Goal: Task Accomplishment & Management: Use online tool/utility

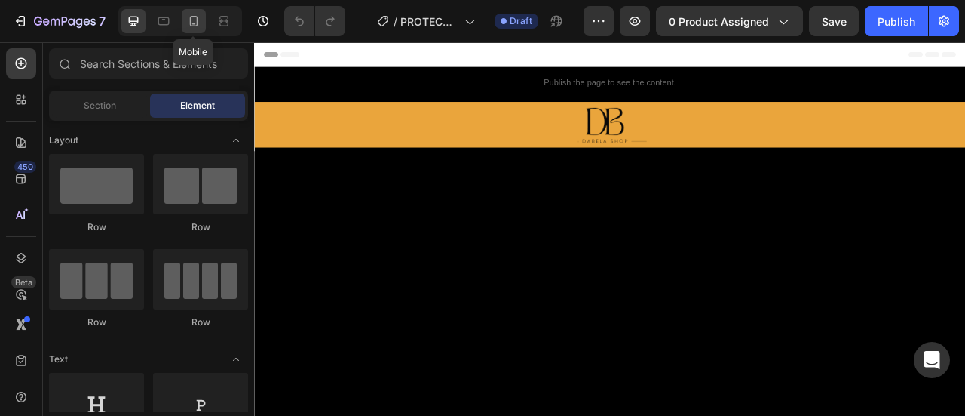
click at [192, 32] on div at bounding box center [194, 21] width 24 height 24
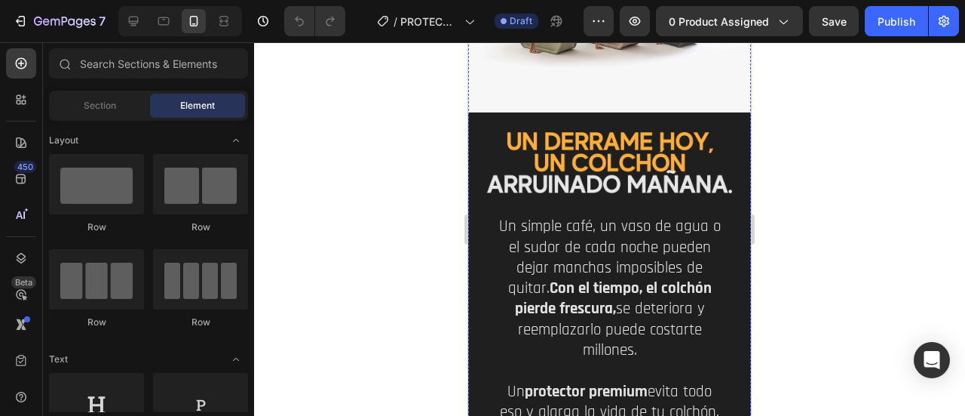
scroll to position [603, 0]
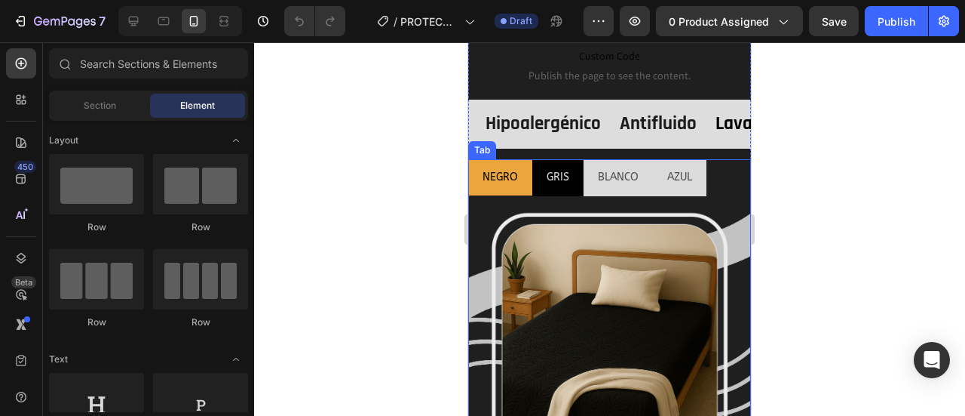
click at [550, 167] on p "GRIS" at bounding box center [558, 176] width 23 height 19
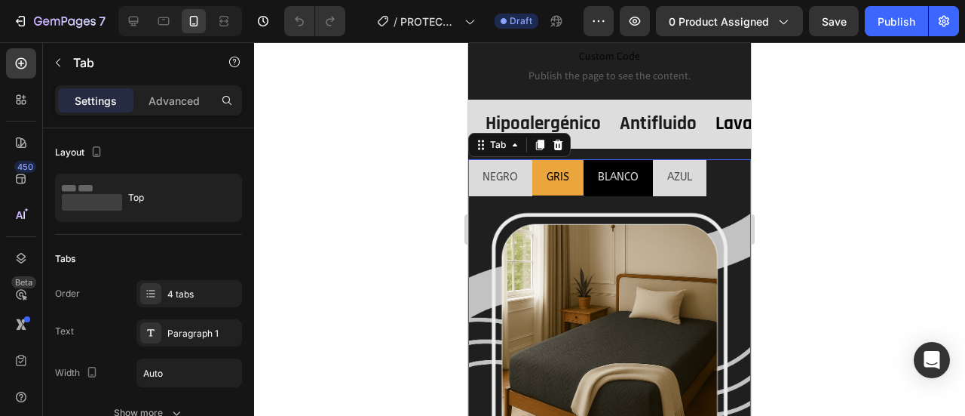
click at [600, 167] on p "BLANCO" at bounding box center [618, 176] width 41 height 19
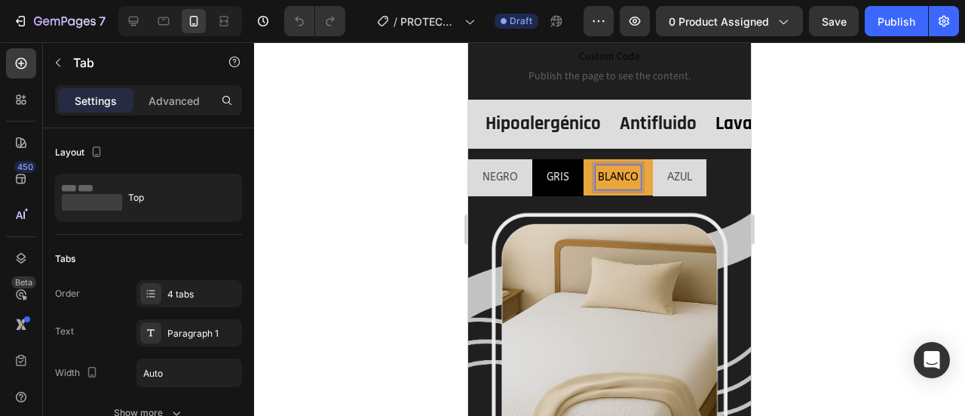
click at [557, 167] on p "GRIS" at bounding box center [558, 176] width 23 height 19
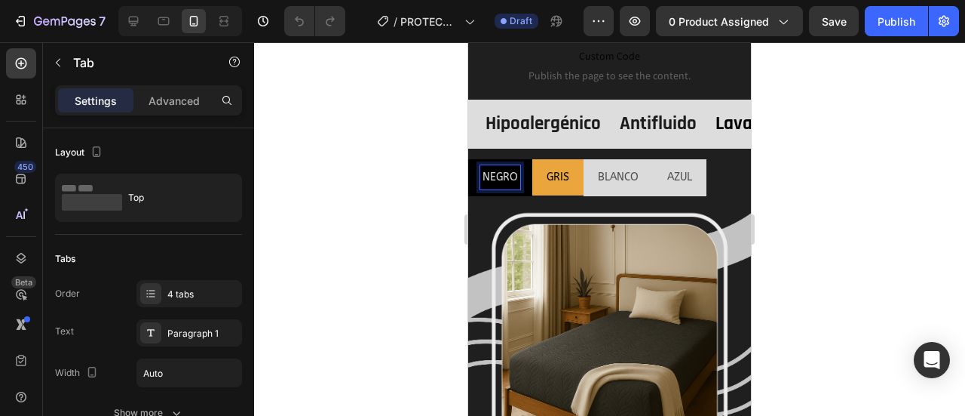
click at [510, 167] on p "NEGRO" at bounding box center [500, 176] width 35 height 19
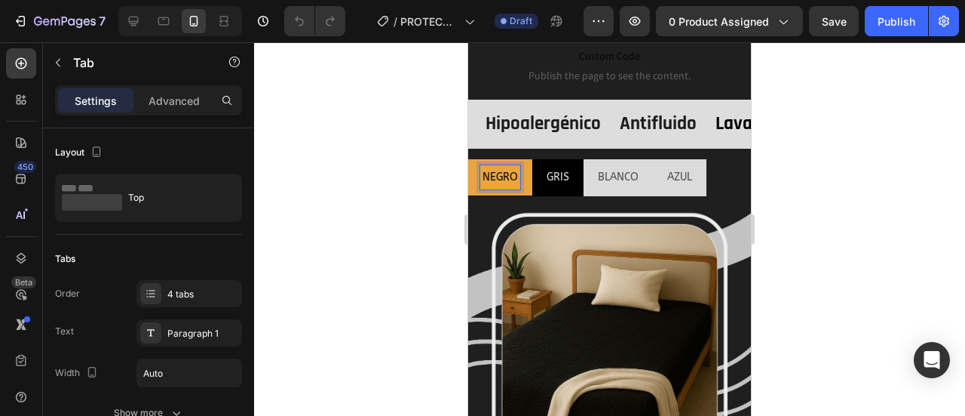
click at [565, 167] on p "GRIS" at bounding box center [558, 176] width 23 height 19
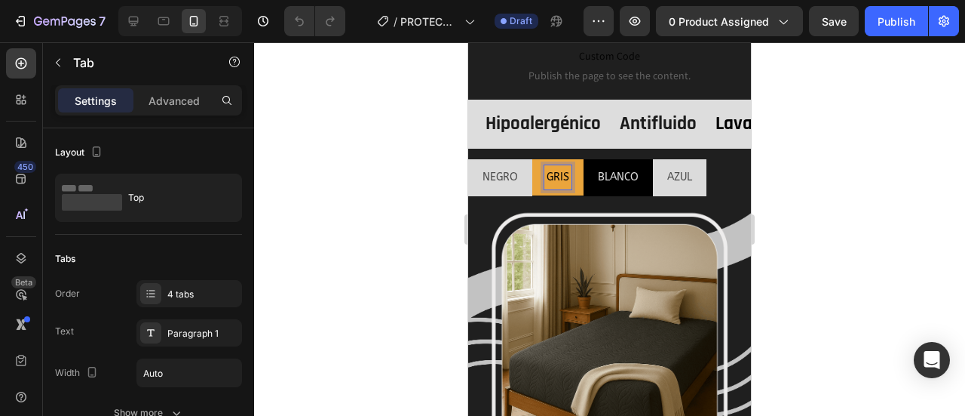
click at [624, 167] on p "BLANCO" at bounding box center [618, 176] width 41 height 19
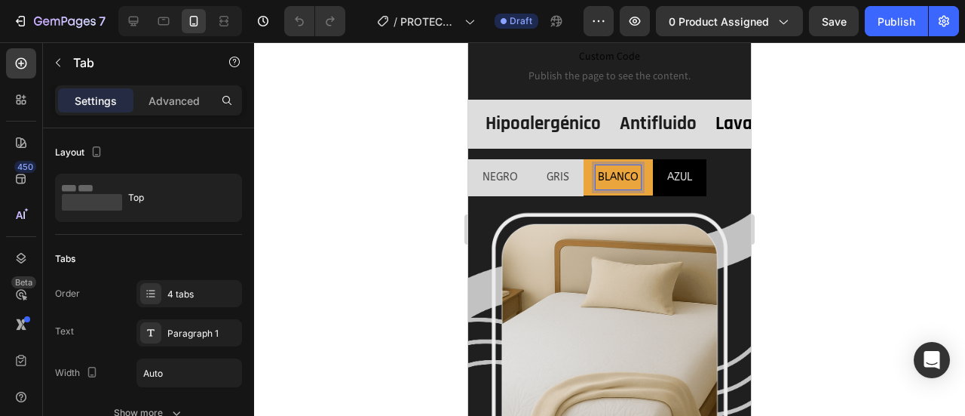
click at [679, 167] on p "AZUL" at bounding box center [679, 176] width 25 height 19
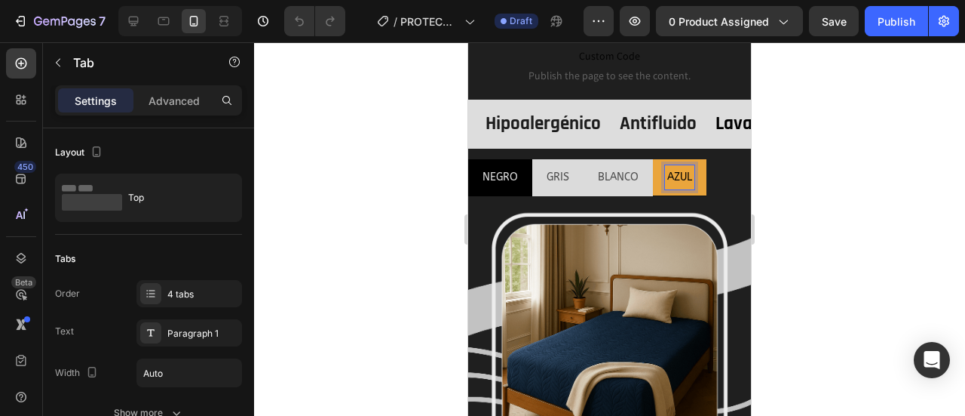
click at [494, 167] on p "NEGRO" at bounding box center [500, 176] width 35 height 19
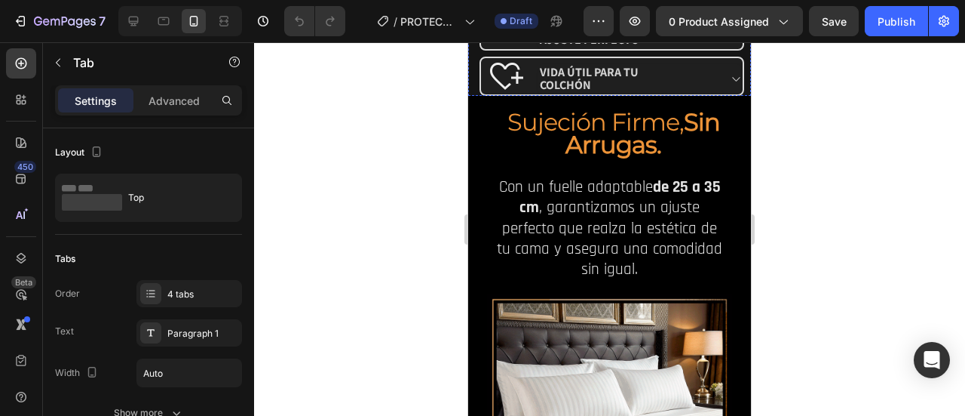
scroll to position [2614, 0]
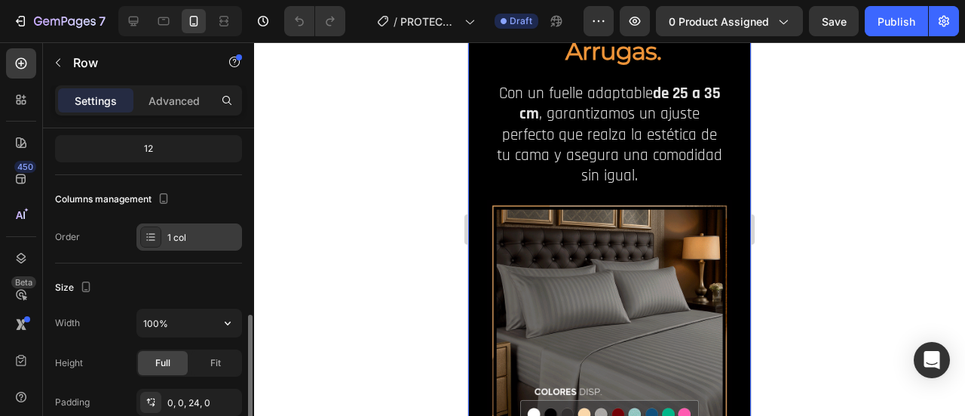
scroll to position [251, 0]
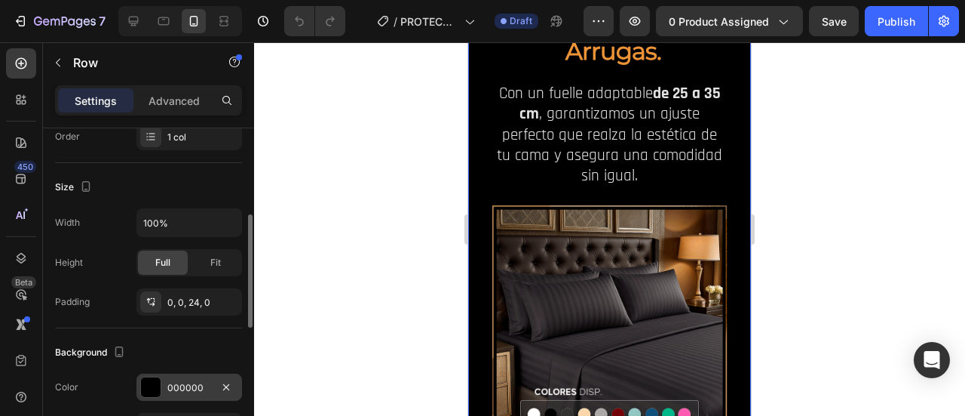
click at [161, 381] on div at bounding box center [150, 386] width 21 height 21
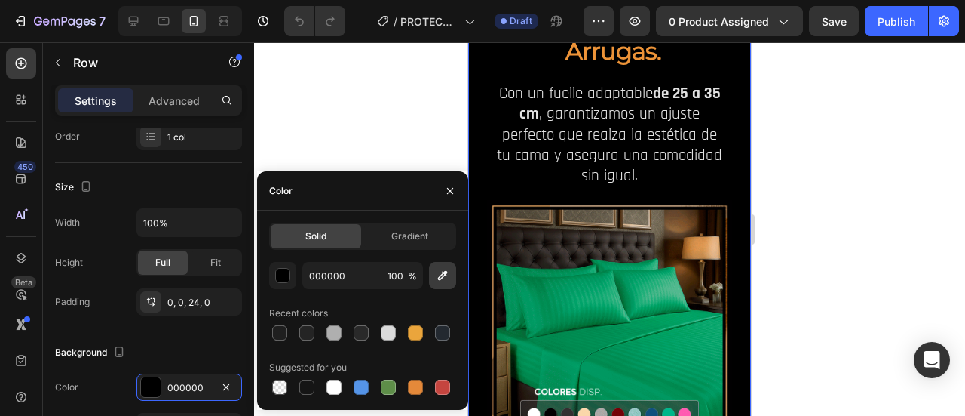
click at [440, 273] on icon "button" at bounding box center [442, 275] width 15 height 15
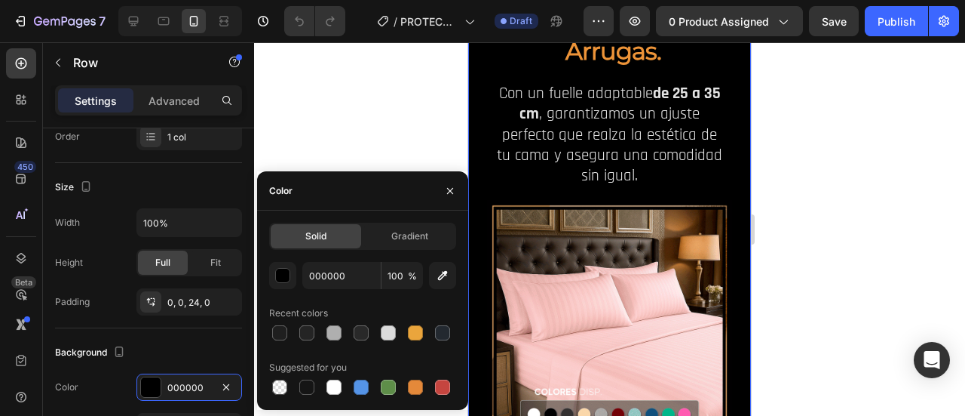
type input "151515"
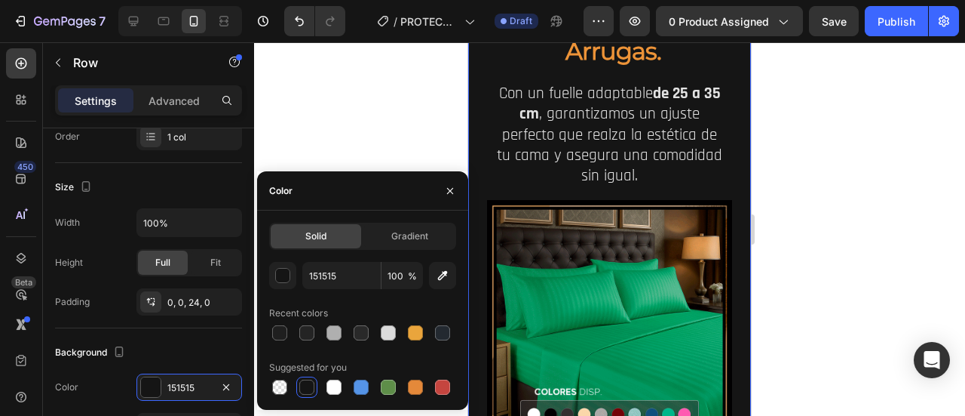
click at [875, 224] on div at bounding box center [609, 228] width 711 height 373
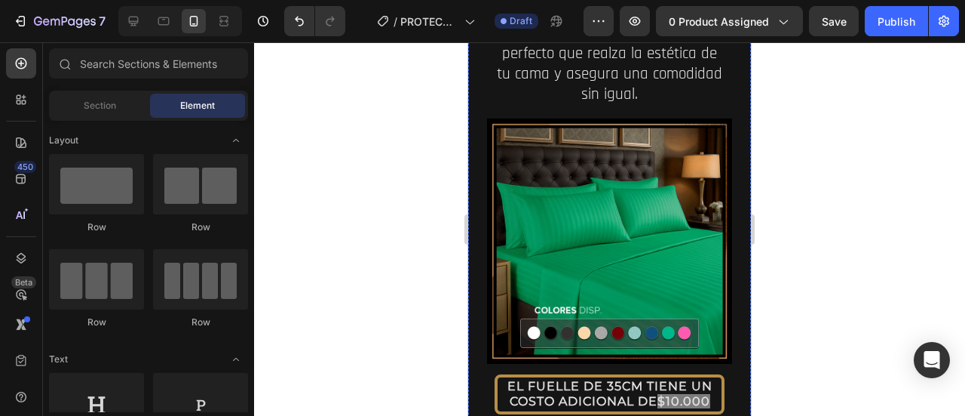
scroll to position [2664, 0]
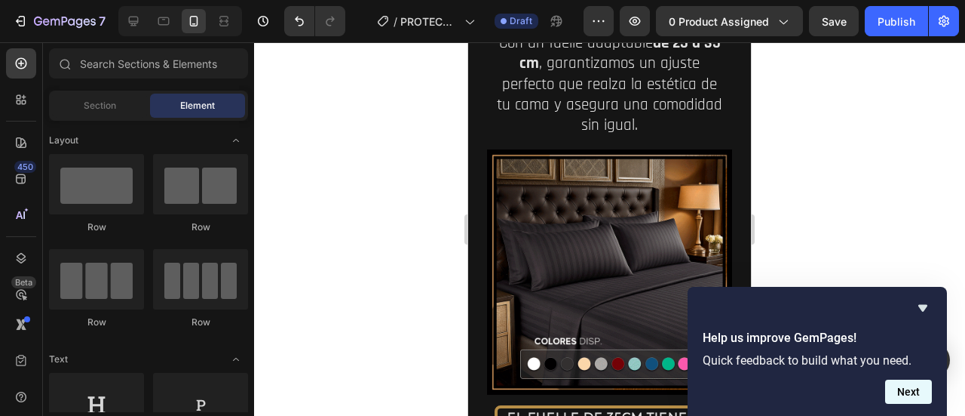
click at [910, 394] on button "Next" at bounding box center [908, 391] width 47 height 24
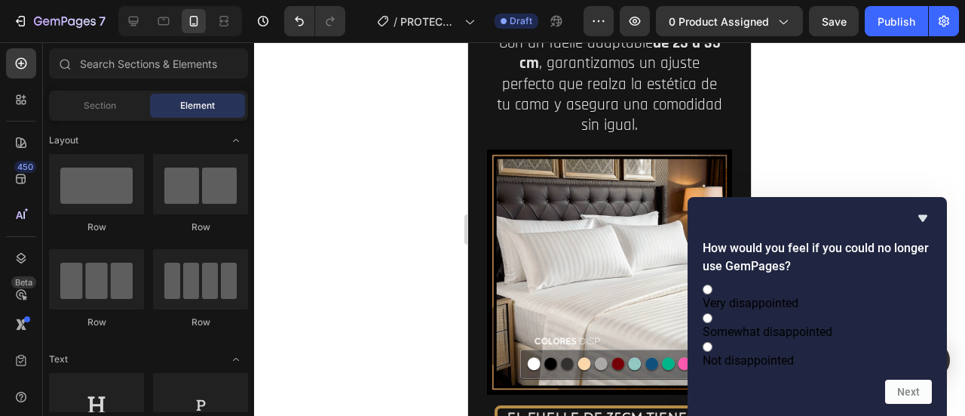
click at [799, 296] on span "Very disappointed" at bounding box center [751, 303] width 96 height 14
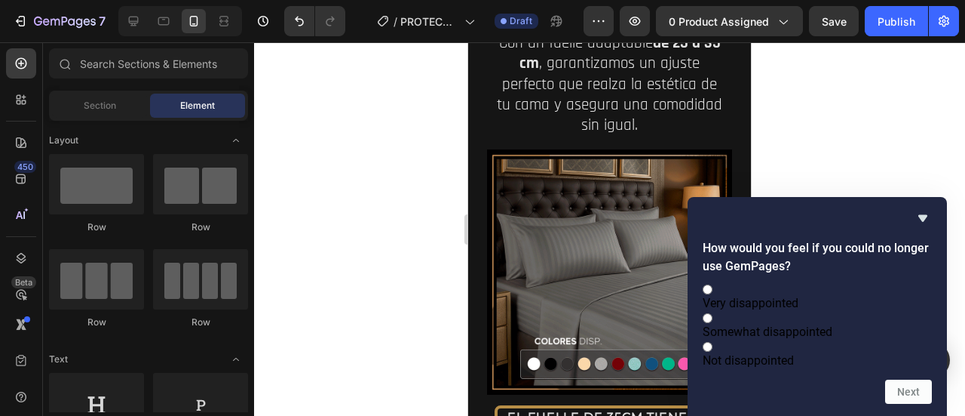
click at [713, 284] on input "Very disappointed" at bounding box center [708, 289] width 10 height 10
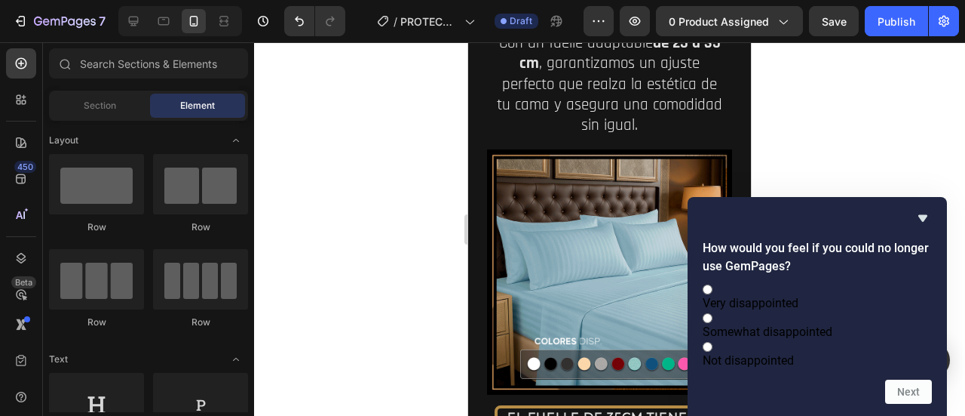
radio input "true"
click at [895, 392] on button "Next" at bounding box center [908, 391] width 47 height 24
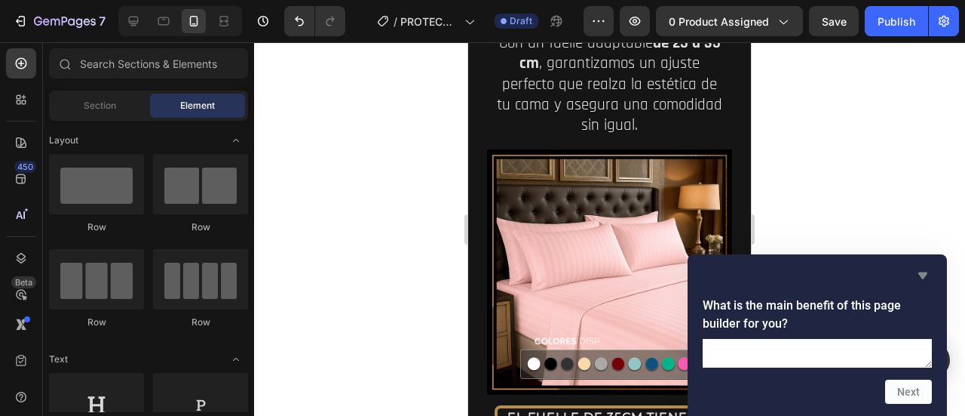
click at [924, 266] on icon "Hide survey" at bounding box center [923, 275] width 18 height 18
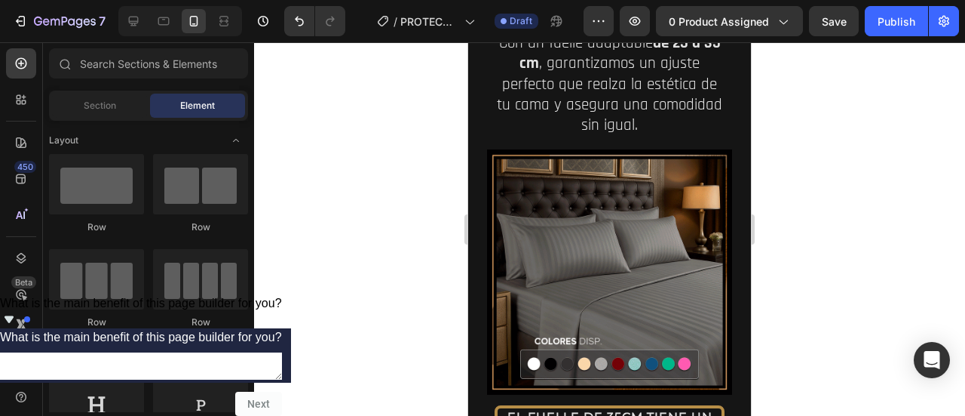
click at [18, 328] on icon "Show survey - What is the main benefit of this page builder for you?" at bounding box center [9, 319] width 18 height 18
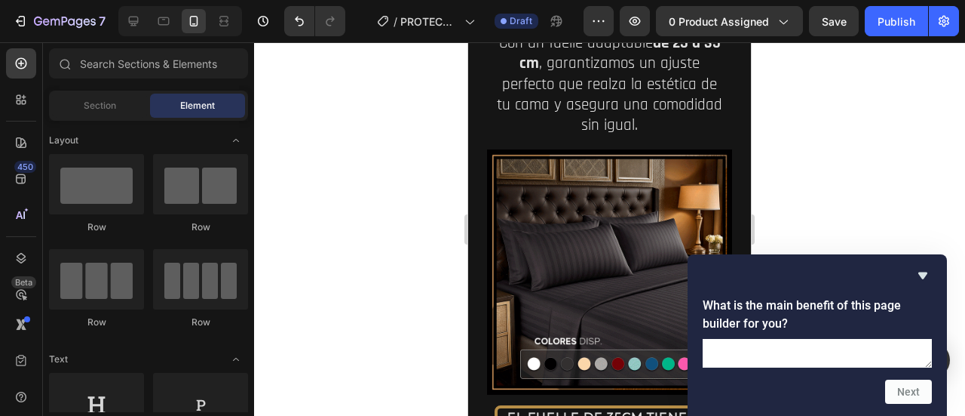
click at [855, 339] on textarea at bounding box center [817, 353] width 229 height 29
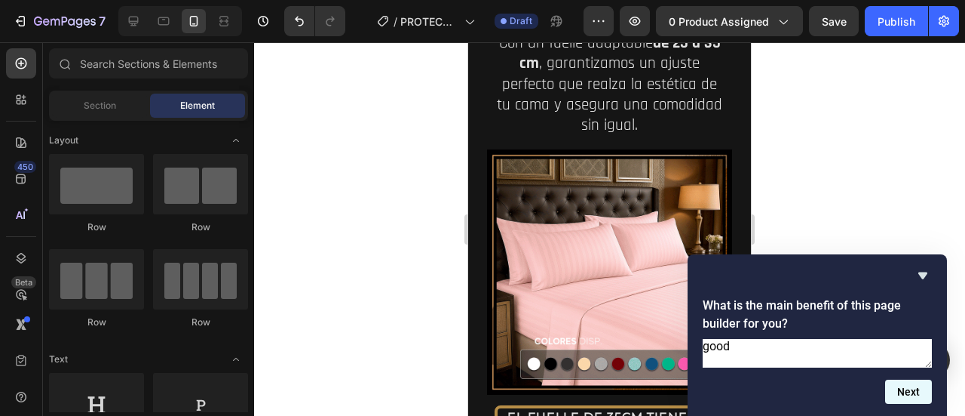
type textarea "good"
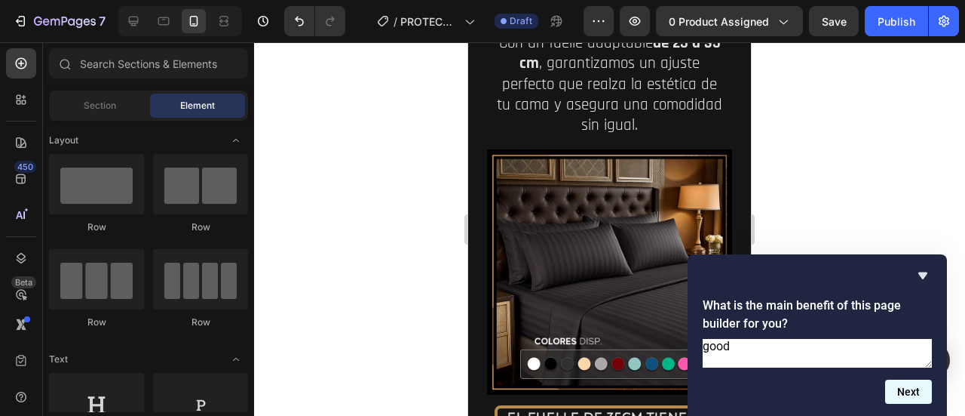
click at [905, 400] on button "Next" at bounding box center [908, 391] width 47 height 24
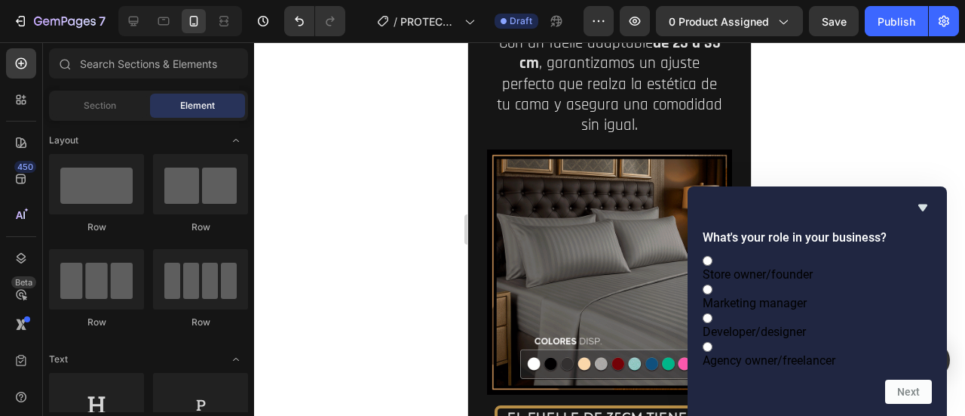
click at [870, 253] on label "Store owner/founder" at bounding box center [817, 267] width 229 height 29
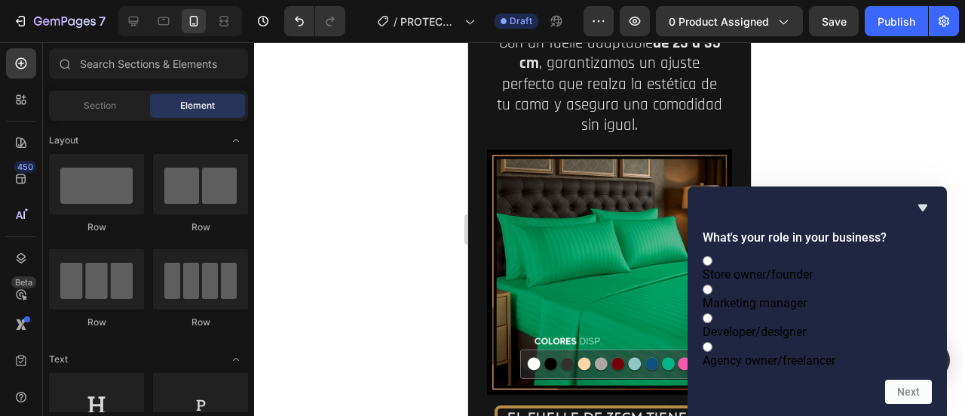
click at [713, 256] on input "Store owner/founder" at bounding box center [708, 261] width 10 height 10
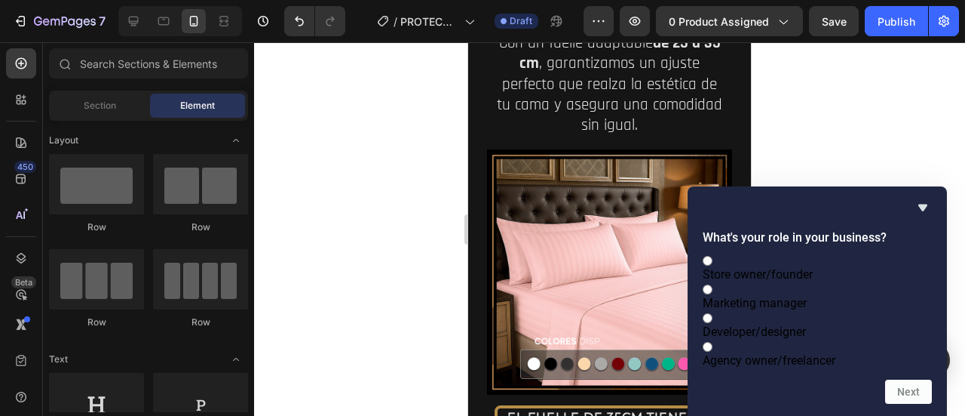
radio input "true"
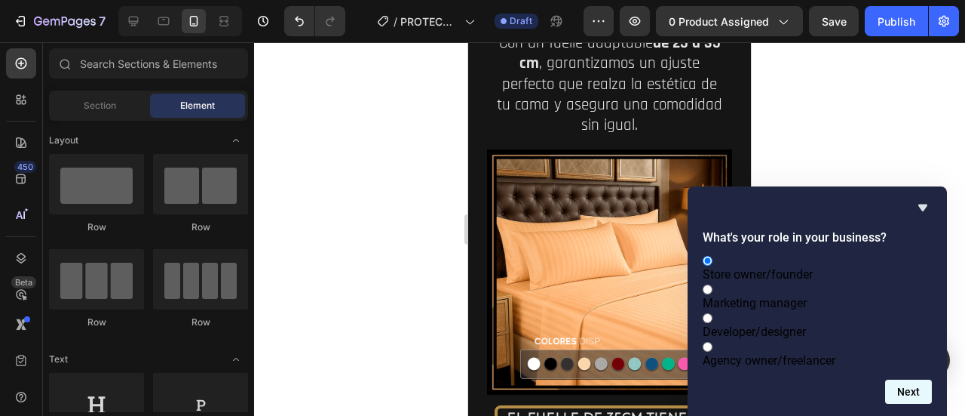
click at [914, 394] on button "Next" at bounding box center [908, 391] width 47 height 24
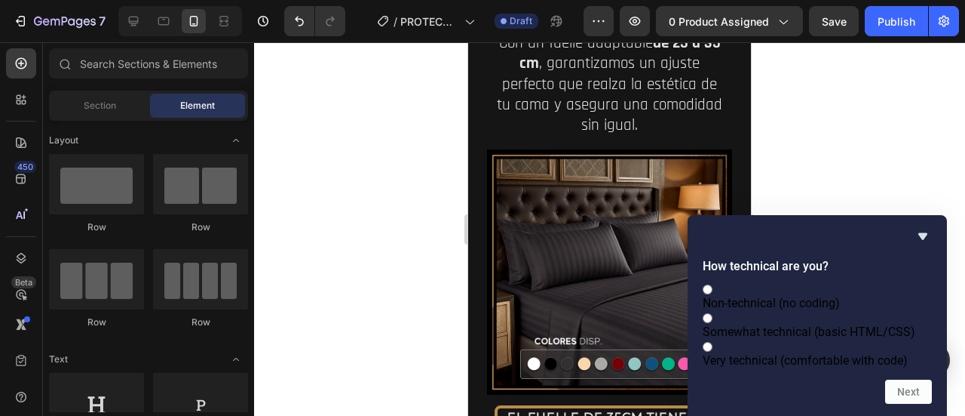
click at [882, 281] on label "Non-technical (no coding)" at bounding box center [817, 295] width 229 height 29
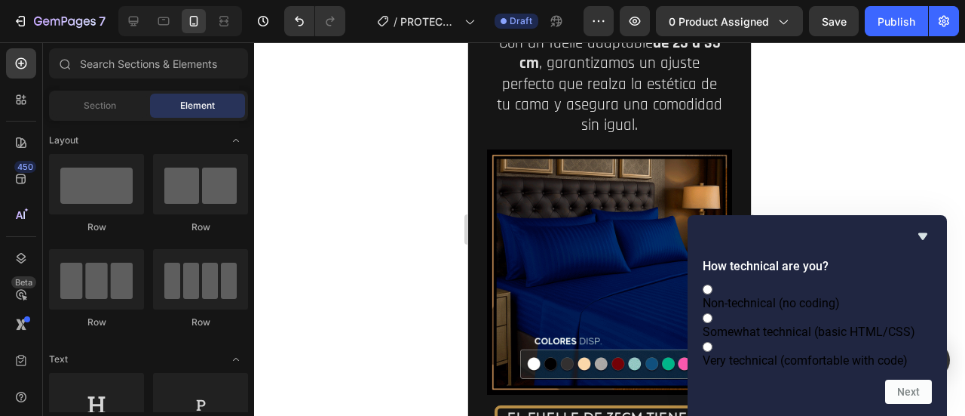
click at [713, 284] on input "Non-technical (no coding)" at bounding box center [708, 289] width 10 height 10
radio input "true"
click at [910, 388] on button "Next" at bounding box center [908, 391] width 47 height 24
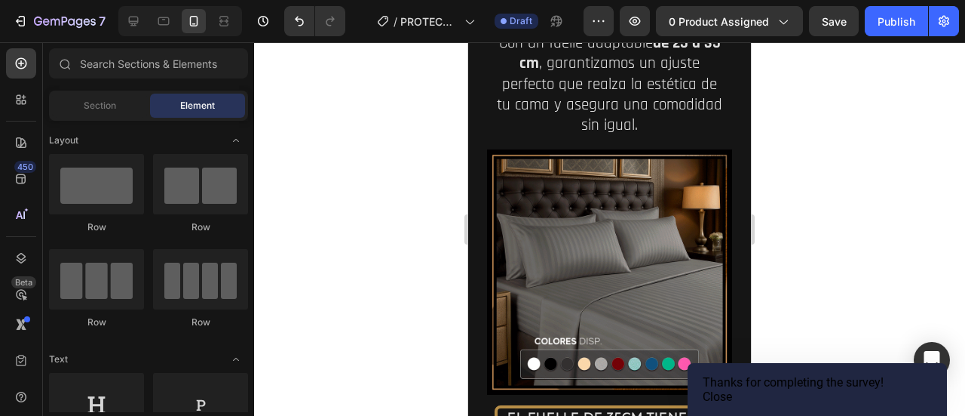
click at [732, 389] on button "Close" at bounding box center [717, 396] width 29 height 14
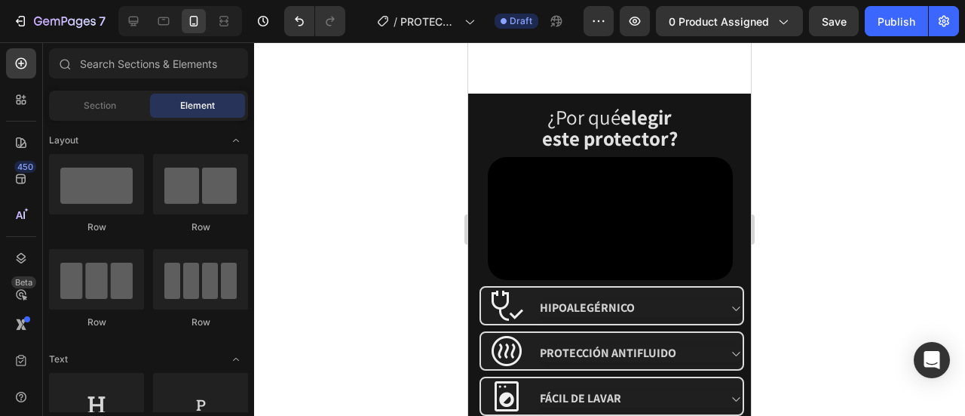
scroll to position [2689, 0]
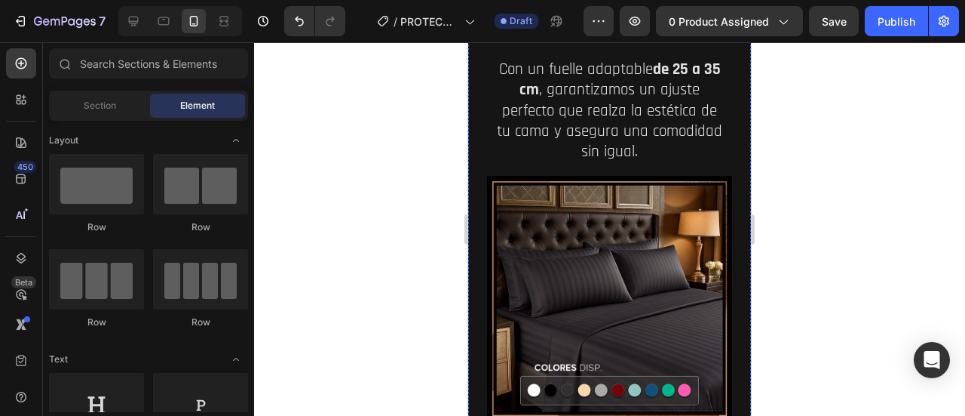
click at [606, 41] on h2 "Sujeción Firme, Sin Arrugas." at bounding box center [613, 16] width 227 height 49
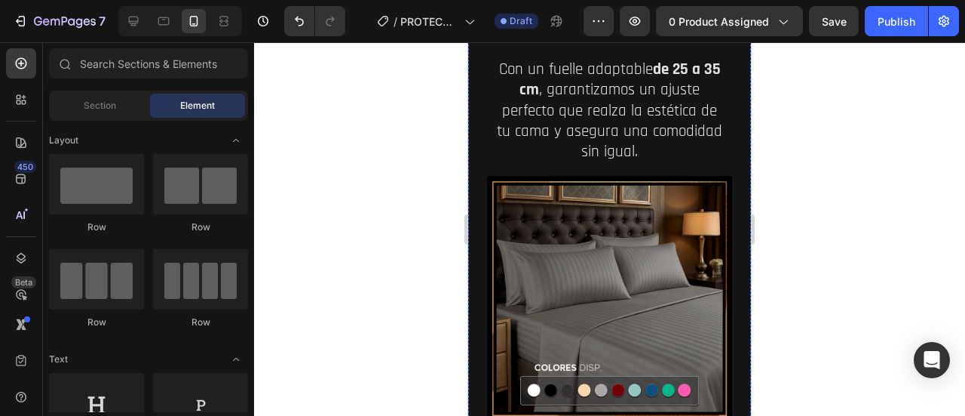
click at [606, 41] on h2 "Sujeción Firme, Sin Arrugas." at bounding box center [613, 16] width 227 height 49
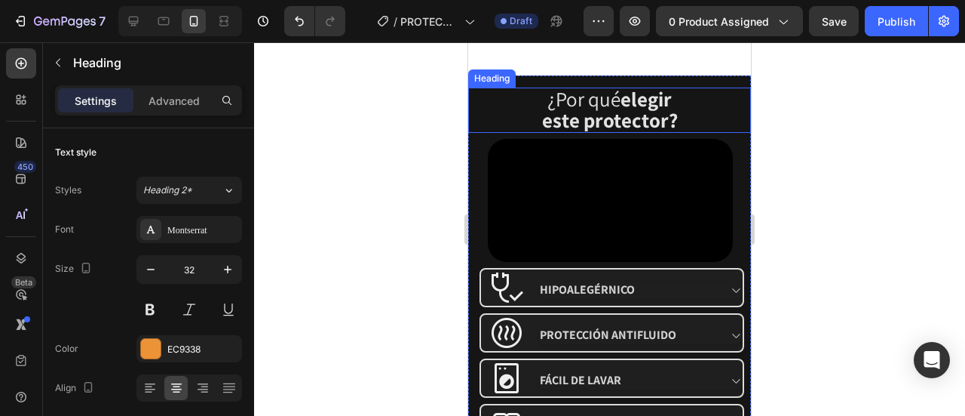
scroll to position [1935, 0]
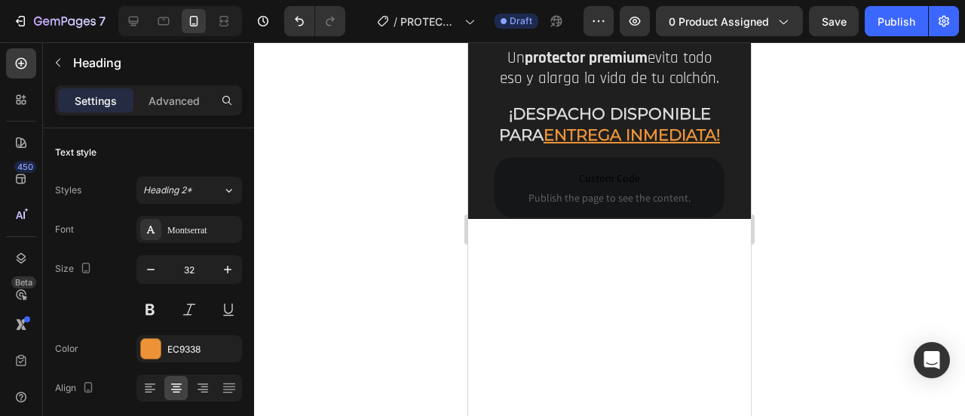
type input "16"
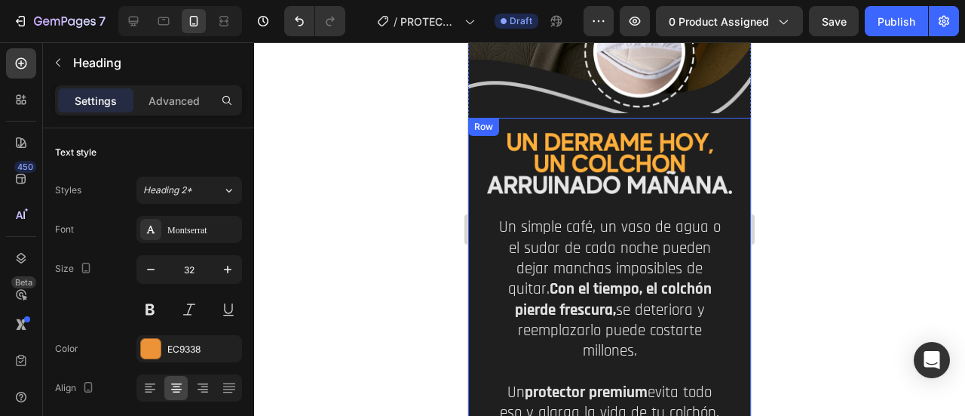
scroll to position [1307, 0]
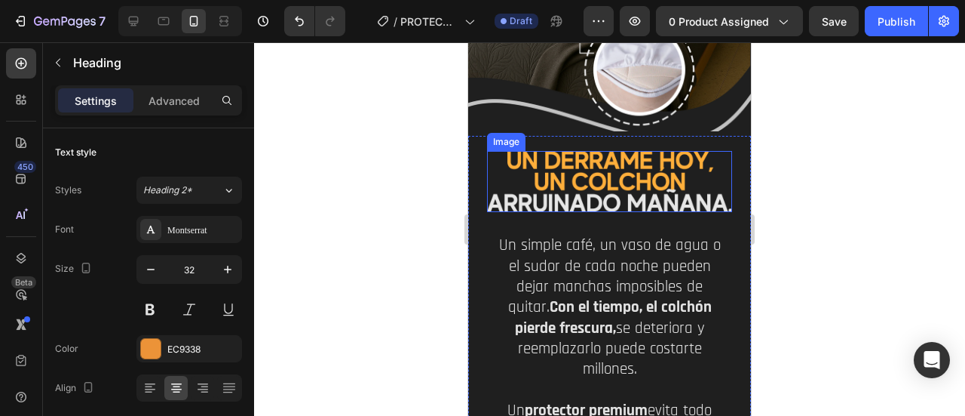
click at [606, 151] on img at bounding box center [609, 181] width 245 height 61
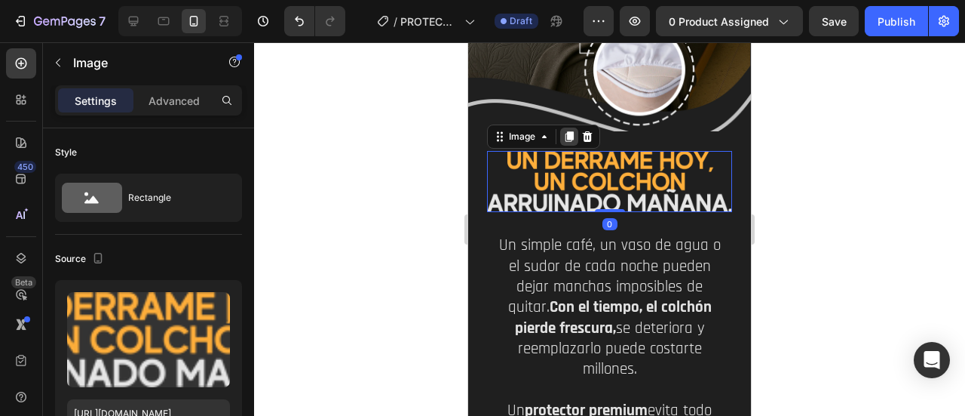
click at [572, 131] on icon at bounding box center [570, 136] width 8 height 11
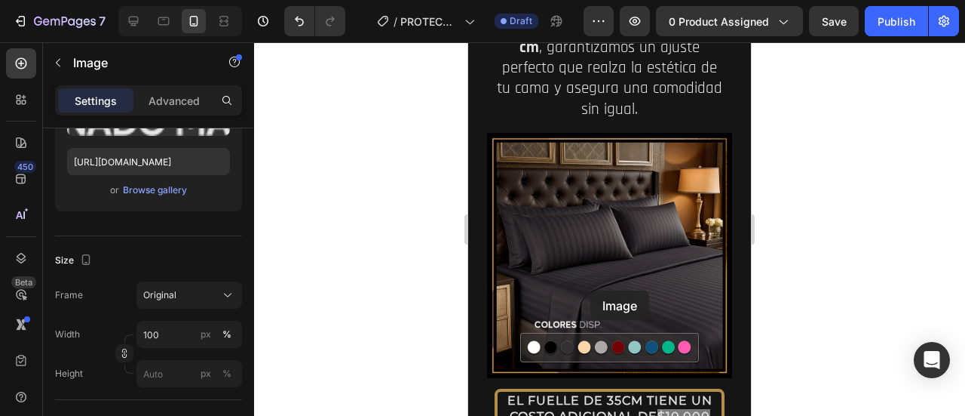
scroll to position [2803, 0]
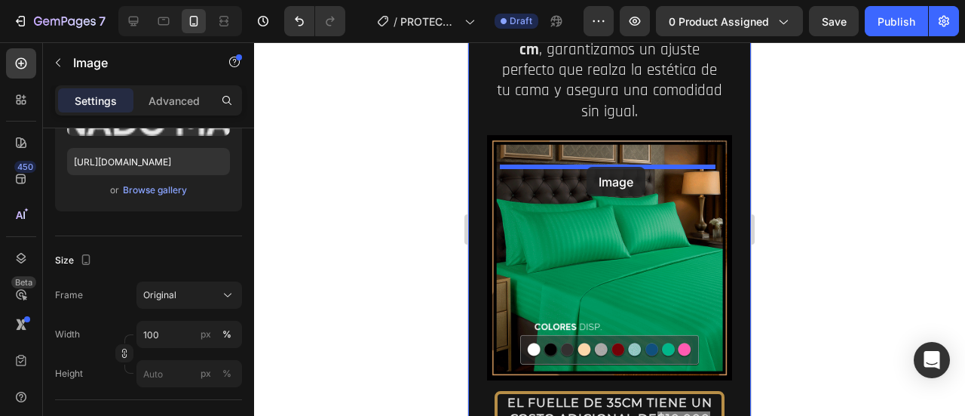
drag, startPoint x: 523, startPoint y: 150, endPoint x: 587, endPoint y: 167, distance: 65.5
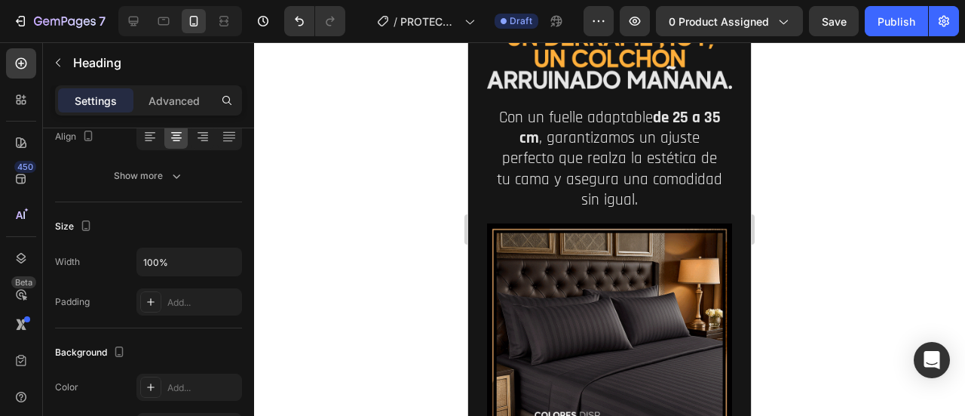
scroll to position [0, 0]
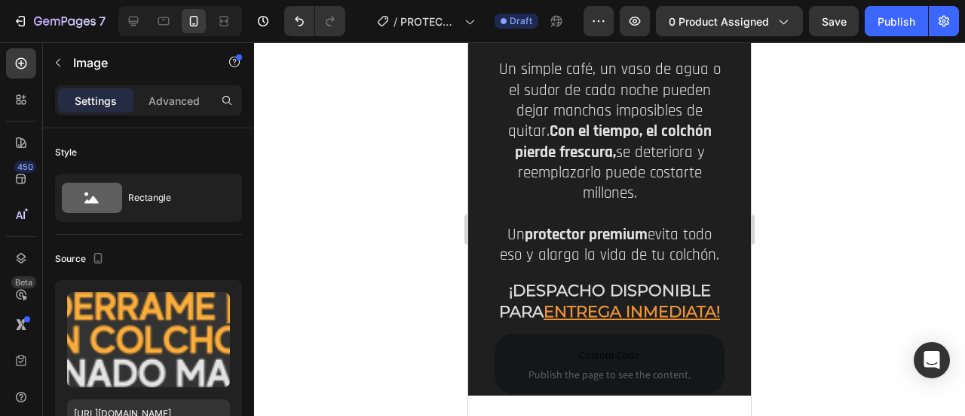
scroll to position [1421, 0]
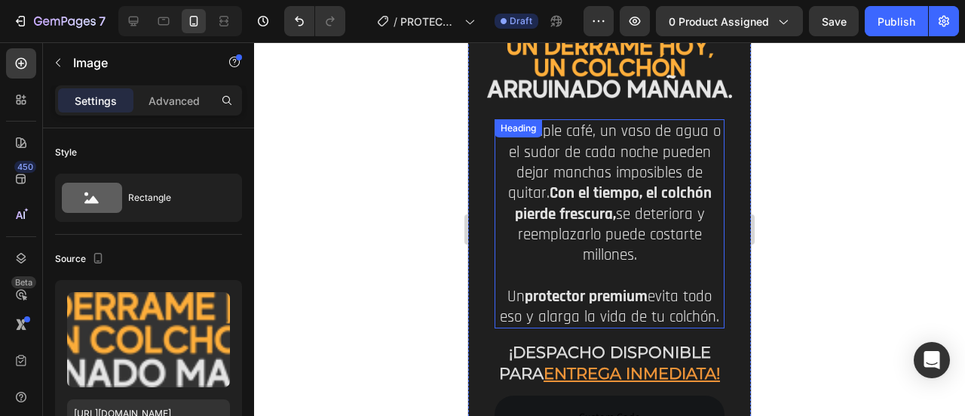
click at [602, 119] on h2 "Un simple café, un vaso de agua o el sudor de cada noche pueden dejar manchas i…" at bounding box center [610, 223] width 230 height 209
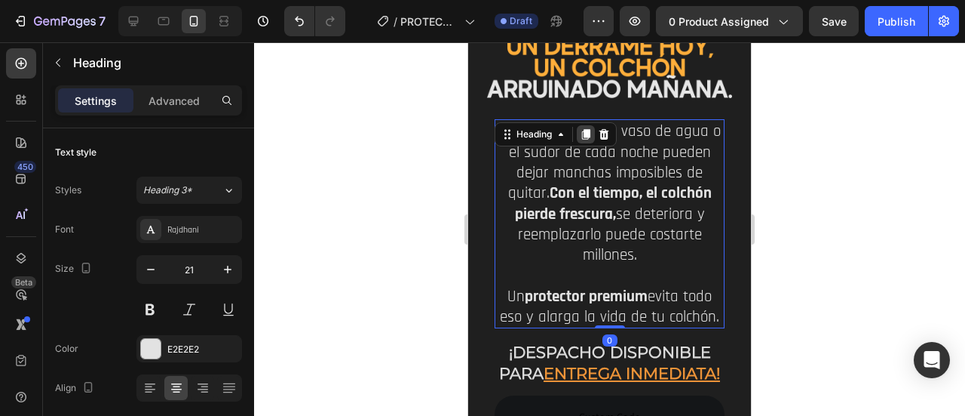
click at [588, 130] on icon at bounding box center [586, 135] width 8 height 11
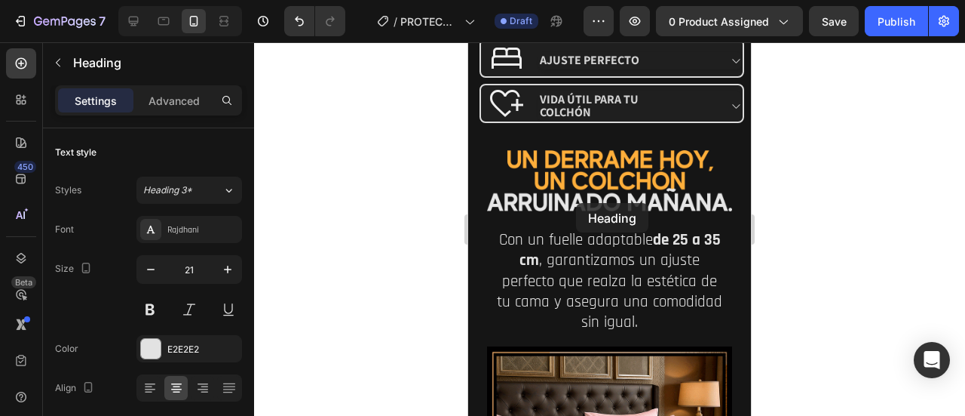
scroll to position [3047, 0]
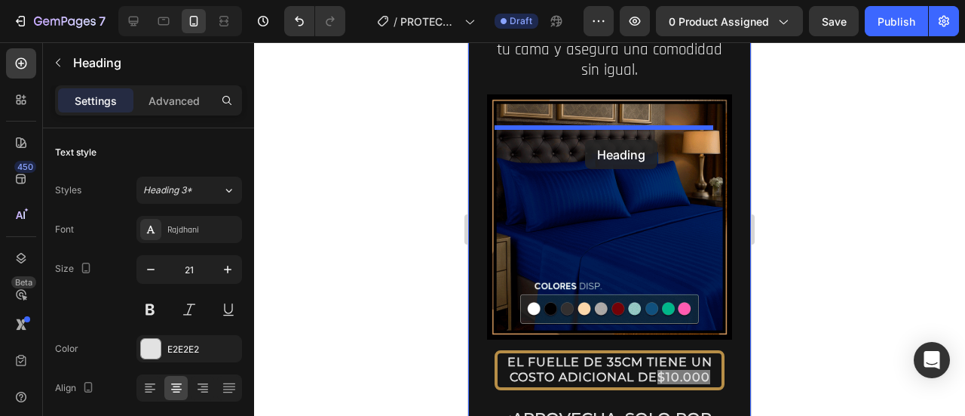
drag, startPoint x: 522, startPoint y: 81, endPoint x: 585, endPoint y: 140, distance: 86.4
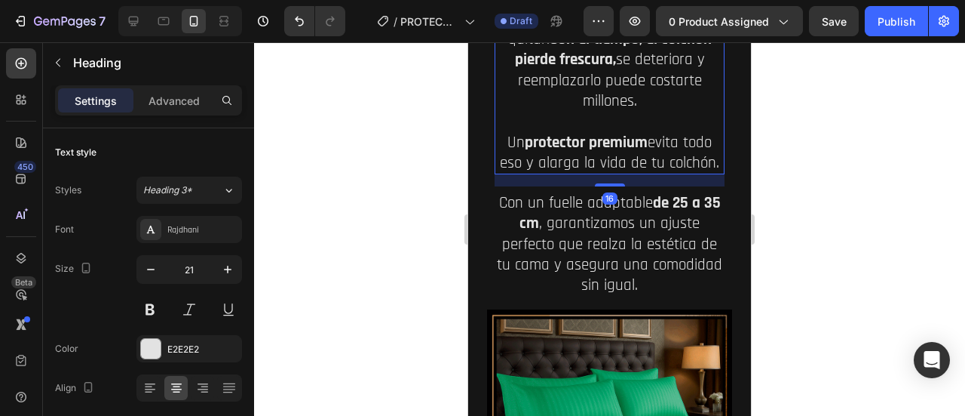
scroll to position [3096, 0]
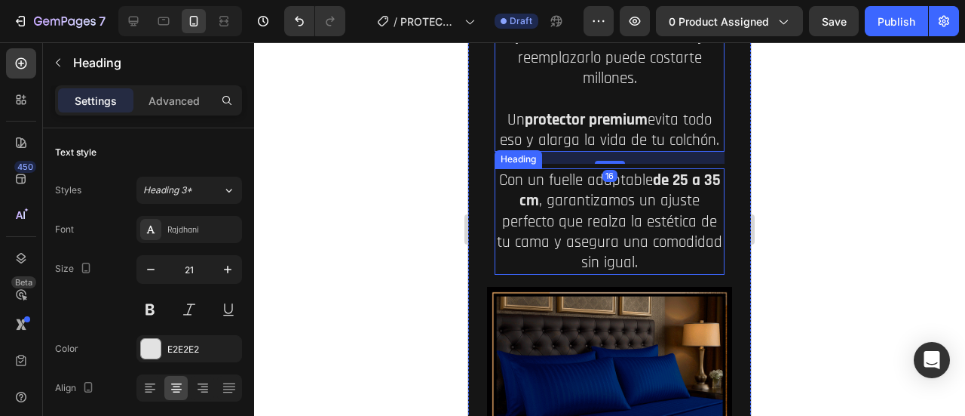
click at [596, 274] on h2 "Con un fuelle adaptable de 25 a 35 cm , garantizamos un ajuste perfecto que rea…" at bounding box center [610, 221] width 230 height 106
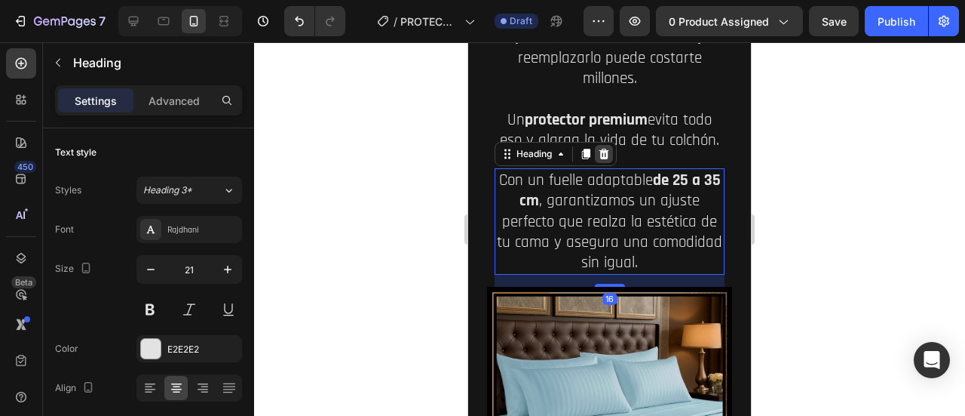
click at [606, 160] on icon at bounding box center [604, 154] width 12 height 12
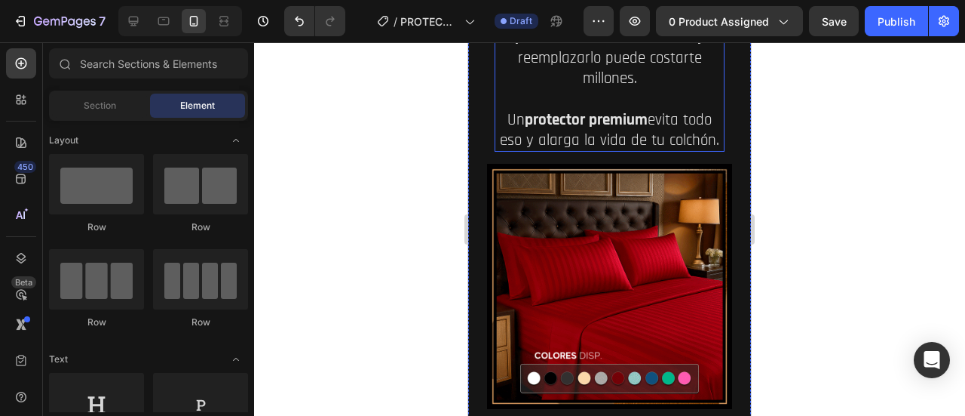
click at [582, 47] on strong "Con el tiempo, el colchón pierde frescura," at bounding box center [613, 26] width 197 height 41
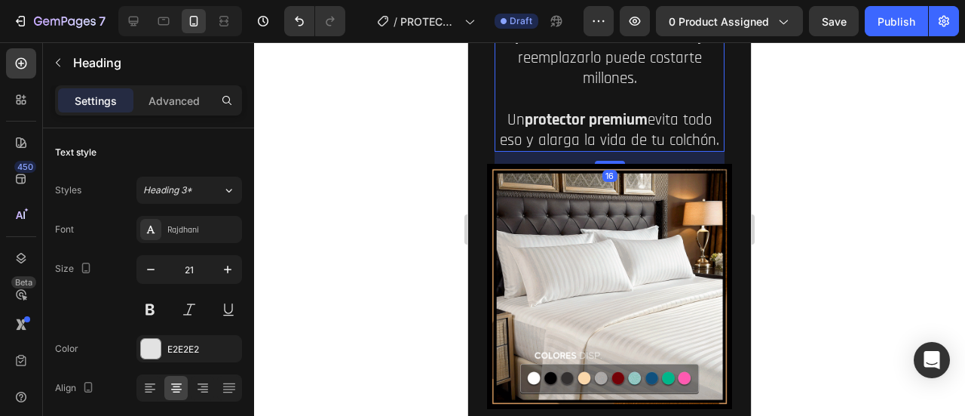
click at [523, 121] on h2 "Un simple café, un vaso de agua o el sudor de cada noche pueden dejar manchas i…" at bounding box center [610, 47] width 230 height 209
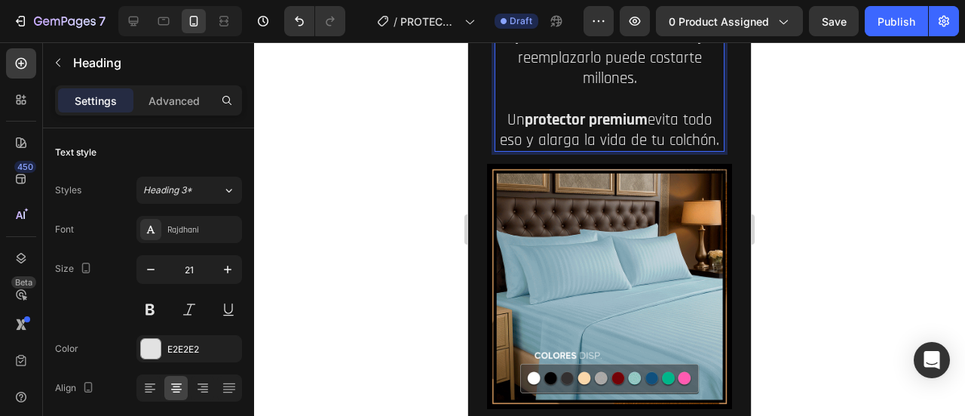
click at [636, 130] on strong "protector premium" at bounding box center [586, 119] width 123 height 20
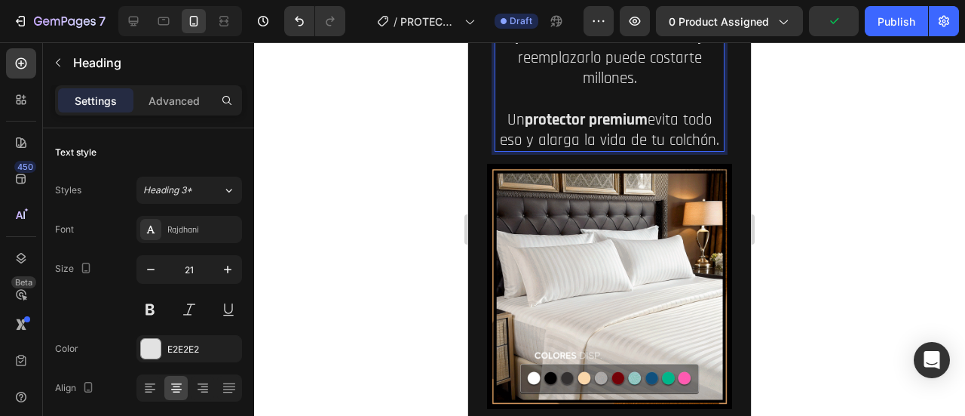
drag, startPoint x: 643, startPoint y: 313, endPoint x: 502, endPoint y: 103, distance: 252.7
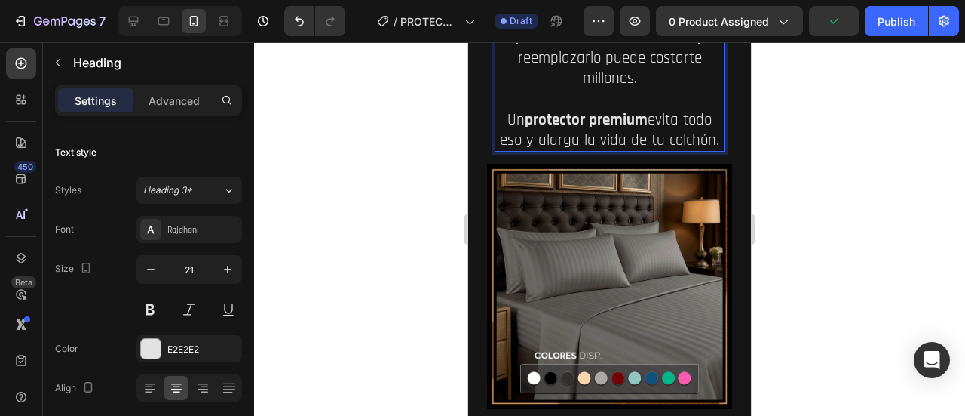
click at [502, 103] on p "Un simple café, un vaso de agua o el sudor de cada noche pueden dejar manchas i…" at bounding box center [609, 47] width 227 height 206
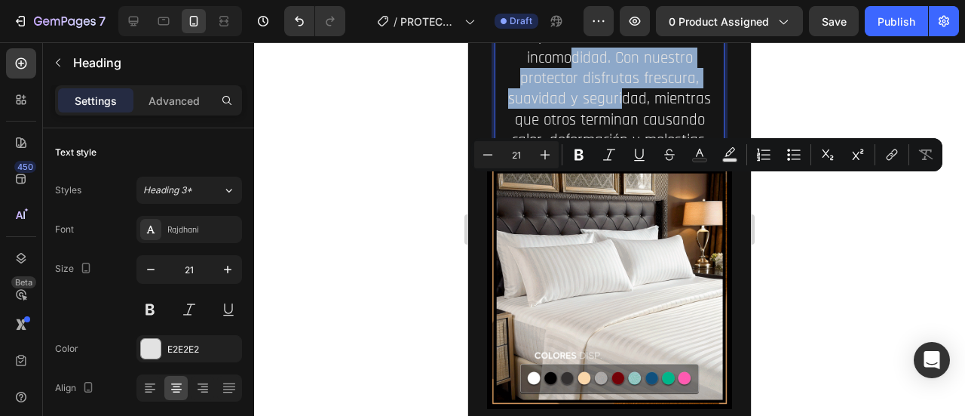
drag, startPoint x: 610, startPoint y: 189, endPoint x: 662, endPoint y: 228, distance: 64.7
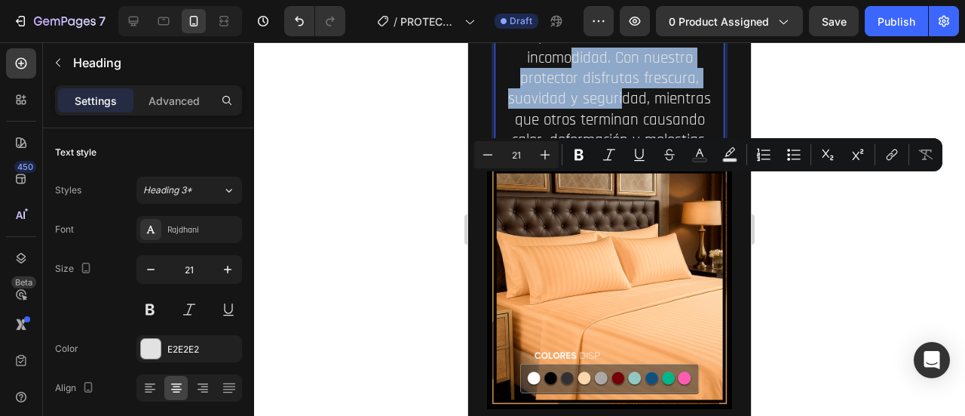
click at [662, 150] on p "Dormir bien no depende solo de la cama: el protector que [PERSON_NAME] puede se…" at bounding box center [609, 47] width 227 height 206
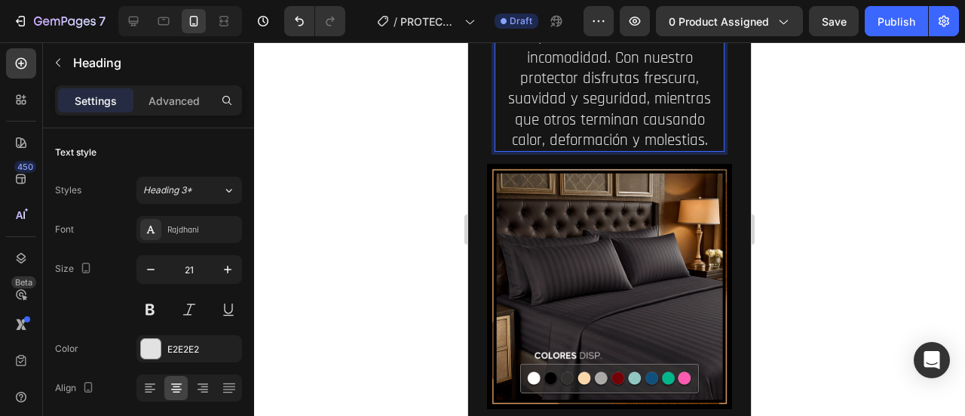
click at [668, 150] on p "Dormir bien no depende solo de la cama: el protector que [PERSON_NAME] puede se…" at bounding box center [609, 47] width 227 height 206
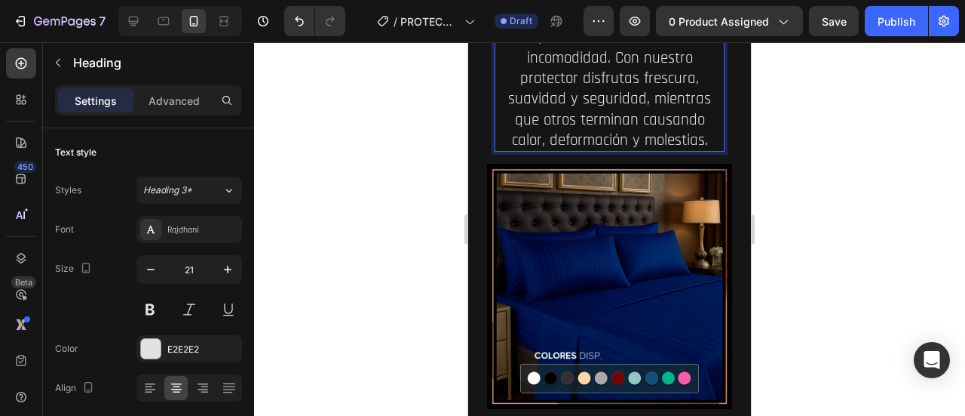
click at [607, 150] on p "Dormir bien no depende solo de la cama: el protector que [PERSON_NAME] puede se…" at bounding box center [609, 47] width 227 height 206
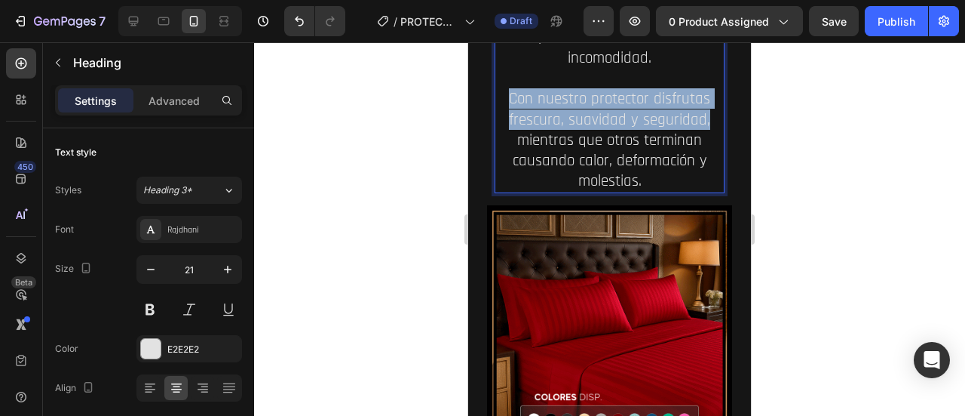
drag, startPoint x: 507, startPoint y: 232, endPoint x: 703, endPoint y: 250, distance: 197.0
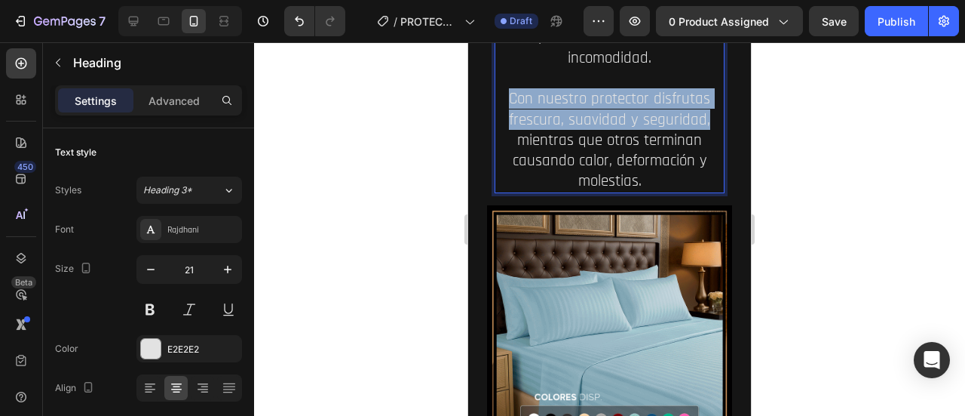
click at [703, 192] on p "Dormir bien no depende solo de la cama: el protector que [PERSON_NAME] puede se…" at bounding box center [609, 67] width 227 height 247
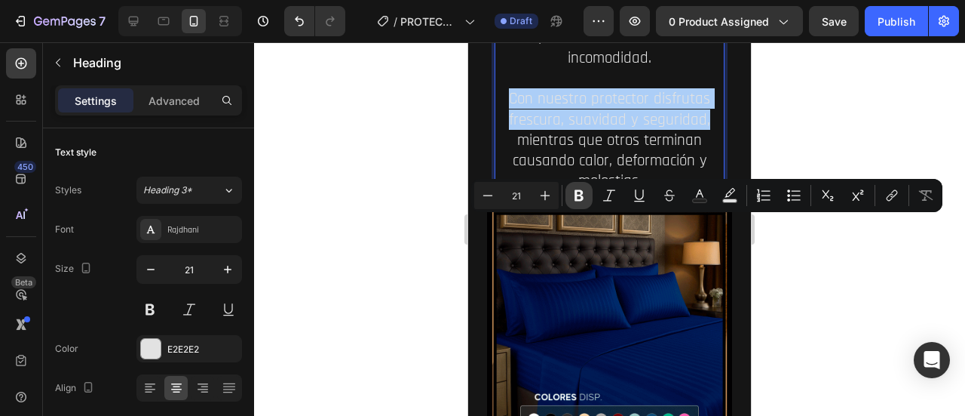
click at [581, 191] on icon "Editor contextual toolbar" at bounding box center [579, 195] width 9 height 11
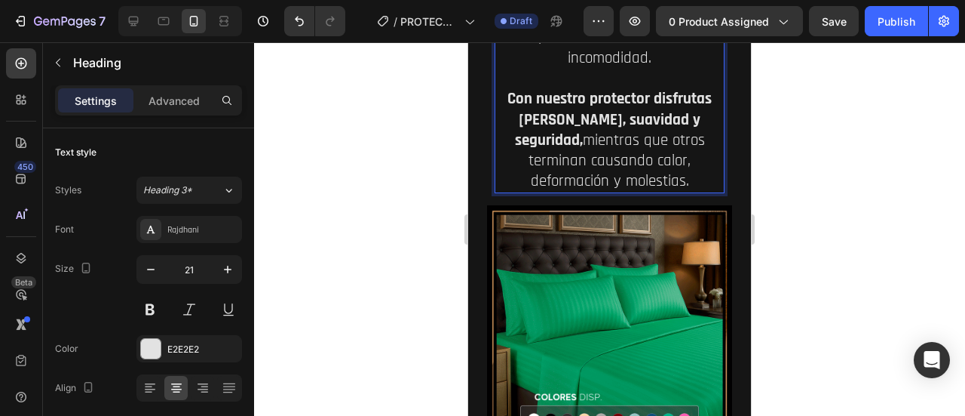
click at [612, 192] on p "Dormir bien no depende solo de la cama: el protector que [PERSON_NAME] puede se…" at bounding box center [609, 67] width 227 height 247
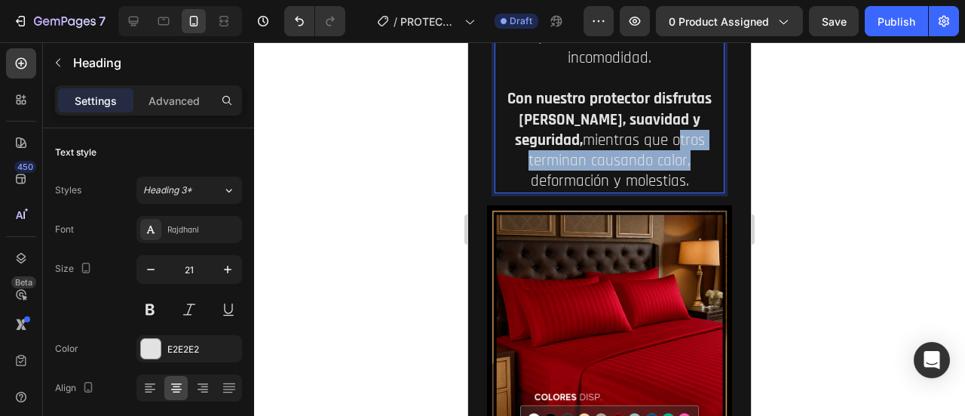
drag, startPoint x: 602, startPoint y: 270, endPoint x: 603, endPoint y: 287, distance: 16.7
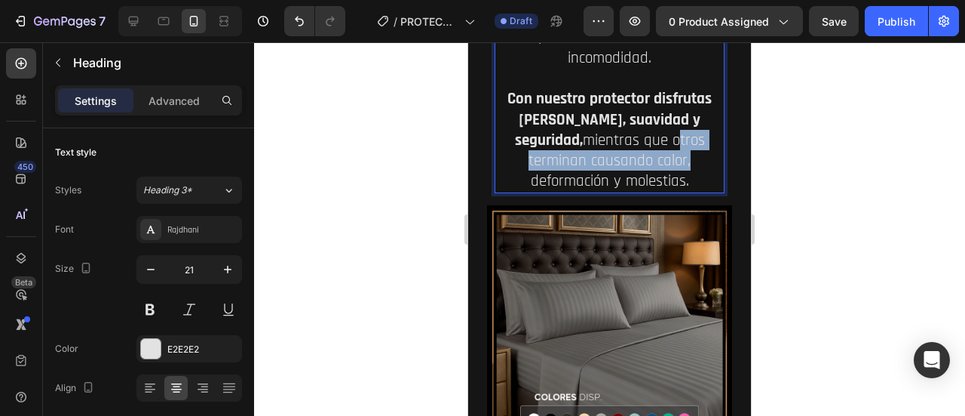
click at [603, 192] on p "Dormir bien no depende solo de la cama: el protector que [PERSON_NAME] puede se…" at bounding box center [609, 67] width 227 height 247
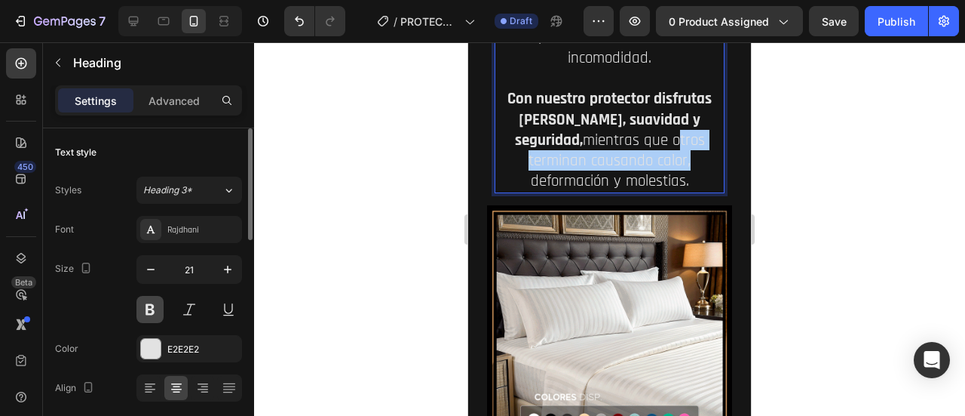
click at [149, 297] on button at bounding box center [149, 309] width 27 height 27
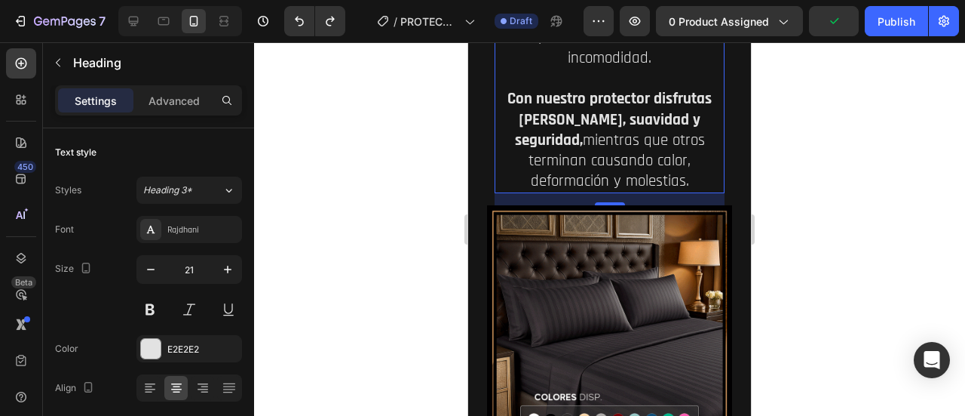
click at [630, 192] on p "Dormir bien no depende solo de la cama: el protector que [PERSON_NAME] puede se…" at bounding box center [609, 67] width 227 height 247
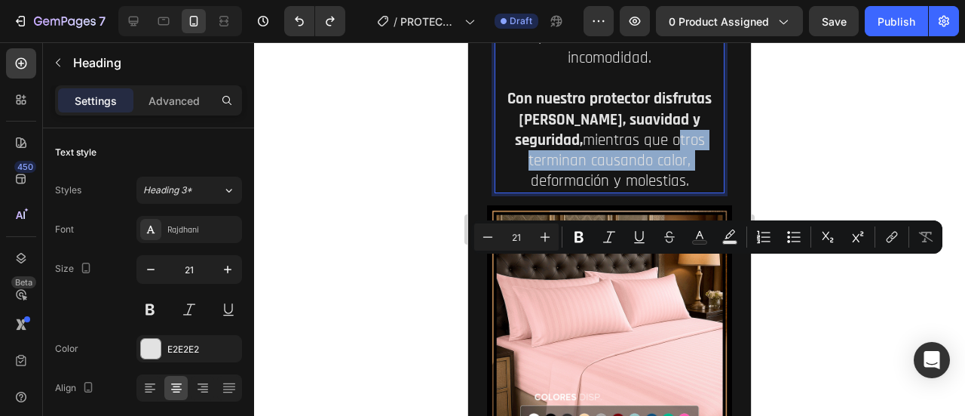
drag, startPoint x: 600, startPoint y: 273, endPoint x: 606, endPoint y: 287, distance: 14.9
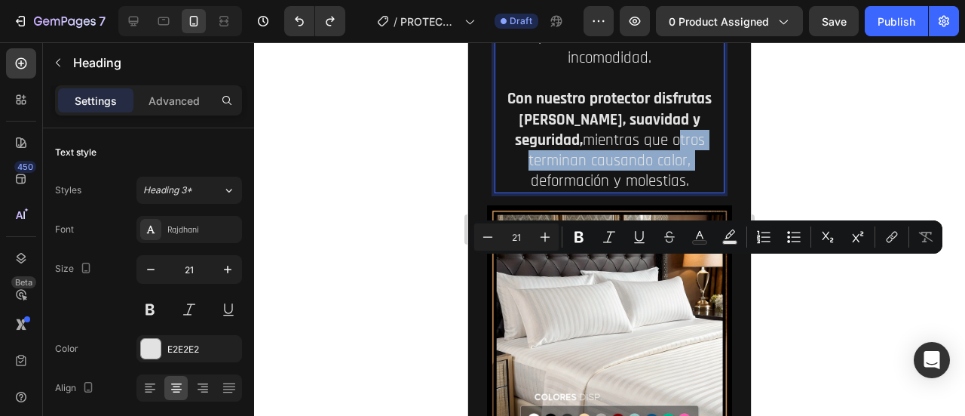
click at [606, 192] on p "Dormir bien no depende solo de la cama: el protector que [PERSON_NAME] puede se…" at bounding box center [609, 67] width 227 height 247
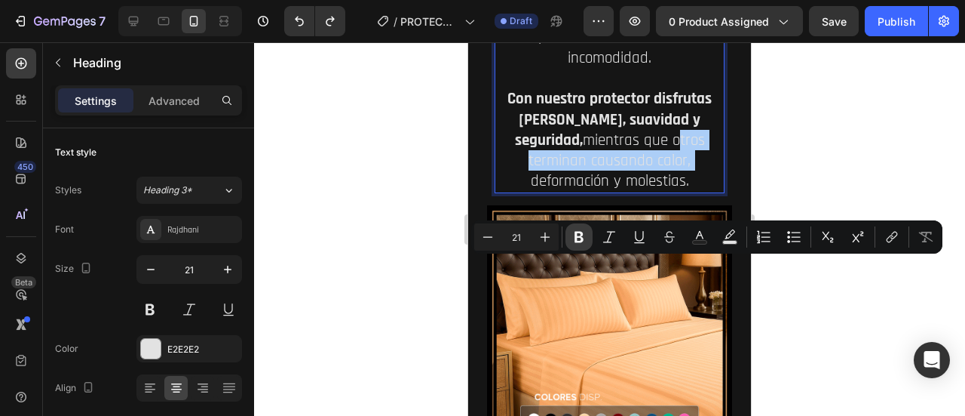
click at [579, 241] on icon "Editor contextual toolbar" at bounding box center [579, 237] width 9 height 11
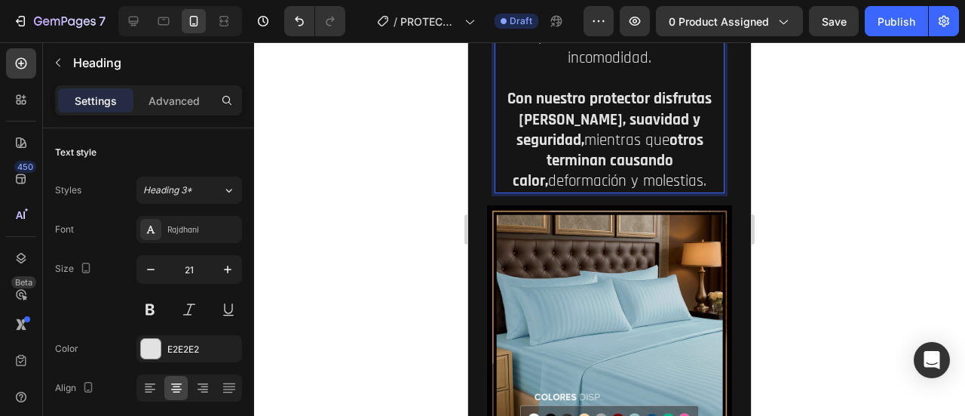
click at [803, 302] on div at bounding box center [609, 228] width 711 height 373
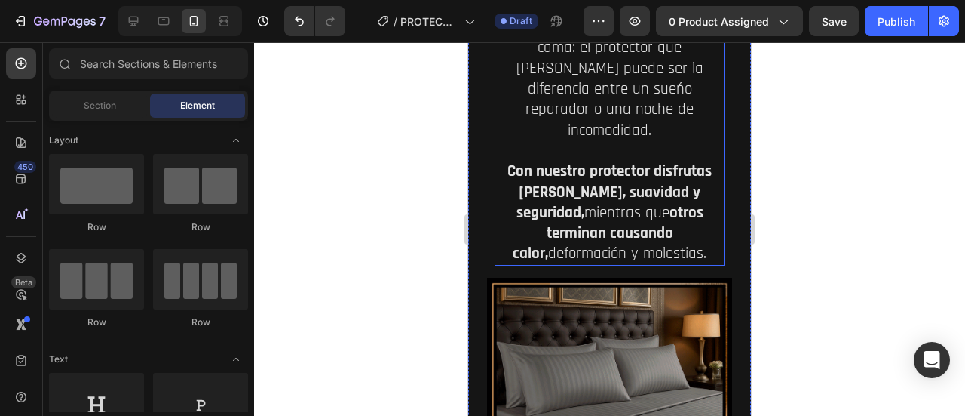
scroll to position [2996, 0]
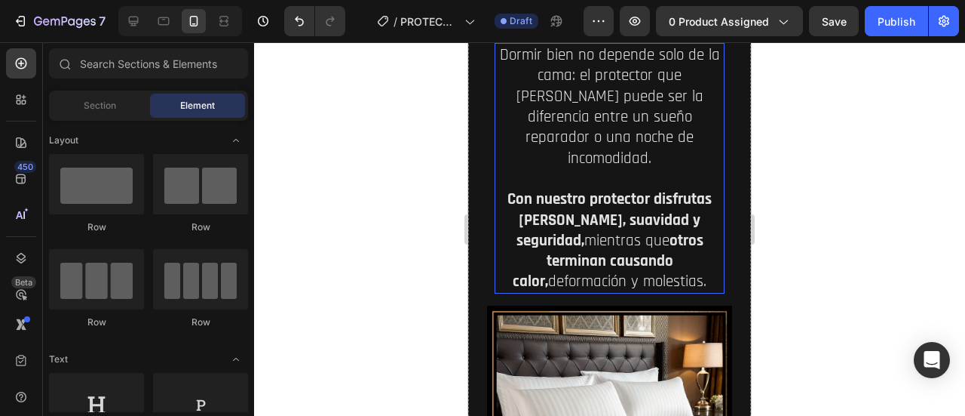
click at [670, 256] on p "Dormir bien no depende solo de la cama: el protector que [PERSON_NAME] puede se…" at bounding box center [609, 167] width 227 height 247
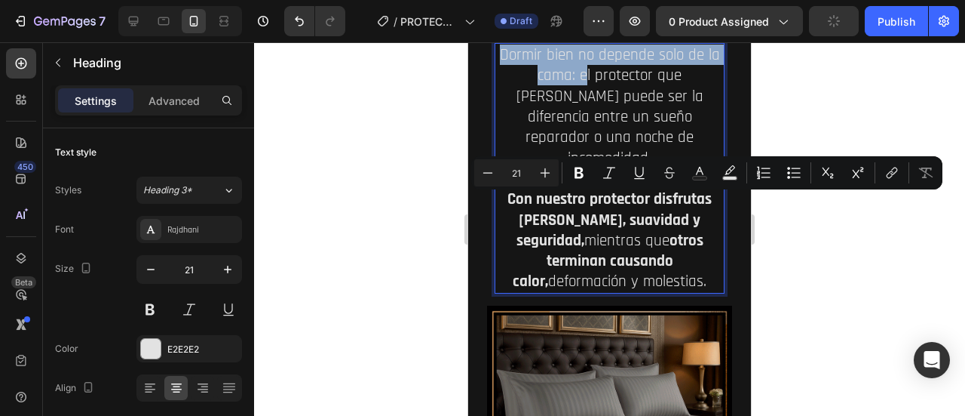
drag, startPoint x: 569, startPoint y: 225, endPoint x: 502, endPoint y: 198, distance: 71.7
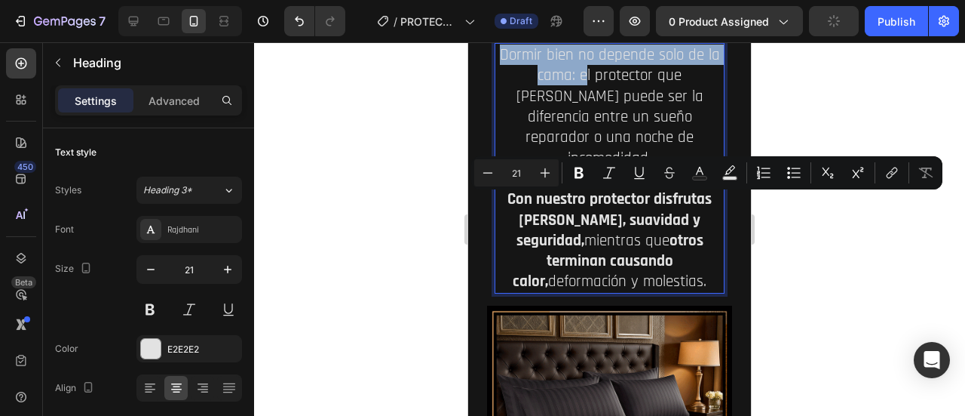
click at [502, 198] on p "Dormir bien no depende solo de la cama: el protector que [PERSON_NAME] puede se…" at bounding box center [609, 167] width 227 height 247
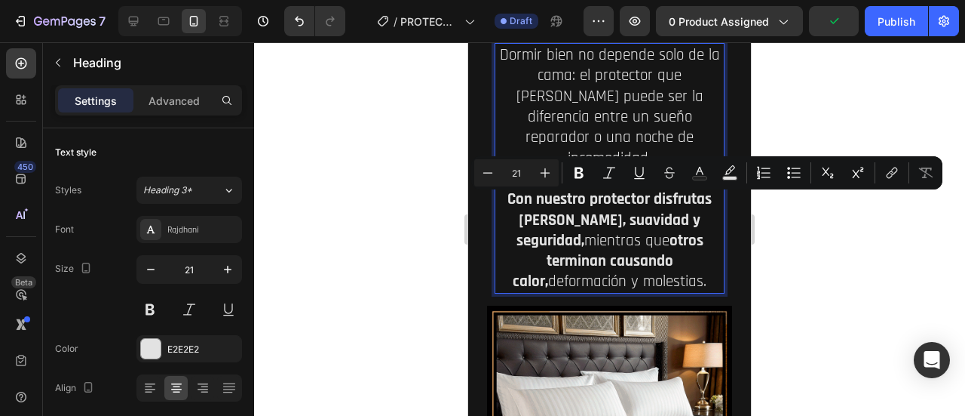
scroll to position [2976, 0]
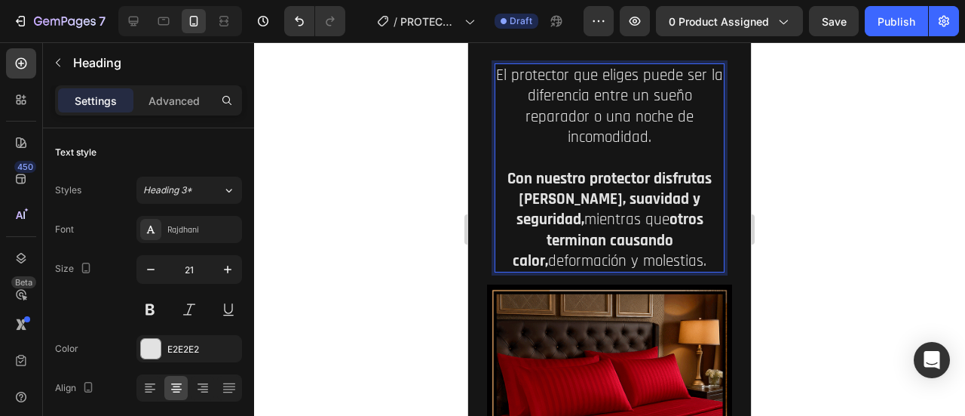
click at [613, 262] on p "El protector que eliges puede ser la diferencia entre un sueño reparador o una …" at bounding box center [609, 168] width 227 height 206
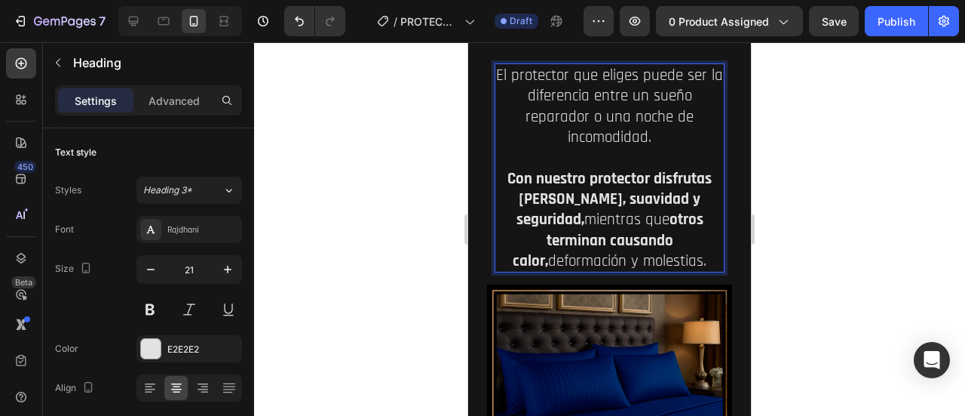
click at [855, 311] on div at bounding box center [609, 228] width 711 height 373
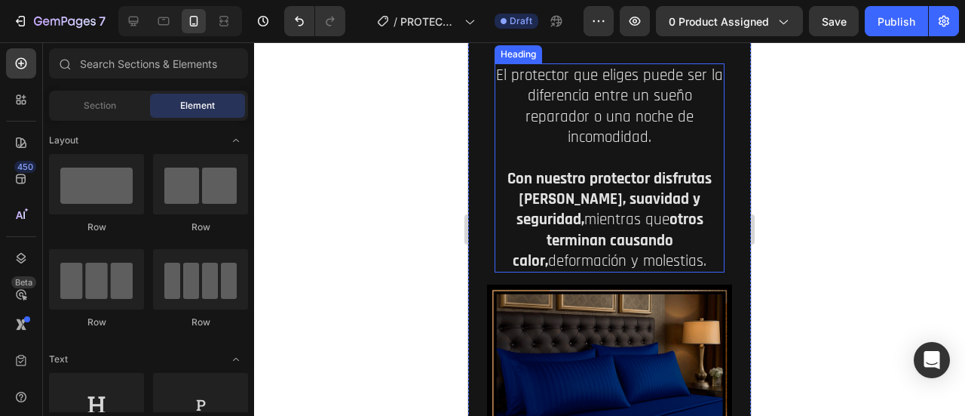
click at [638, 271] on p "El protector que eliges puede ser la diferencia entre un sueño reparador o una …" at bounding box center [609, 168] width 227 height 206
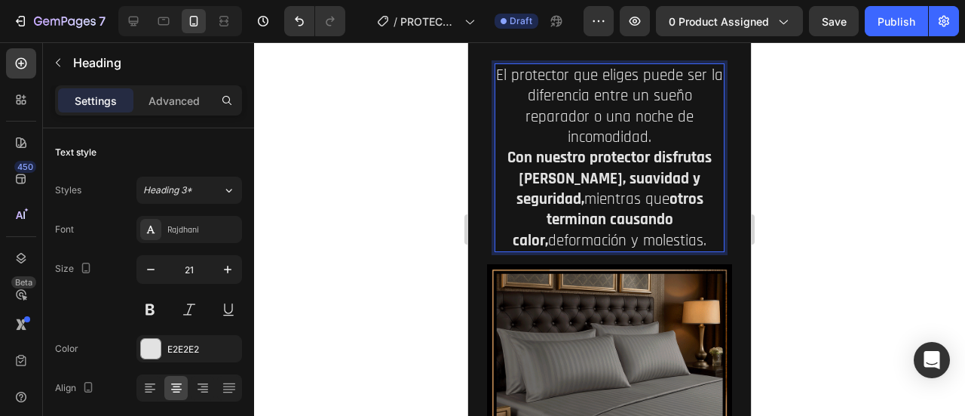
click at [843, 218] on div at bounding box center [609, 228] width 711 height 373
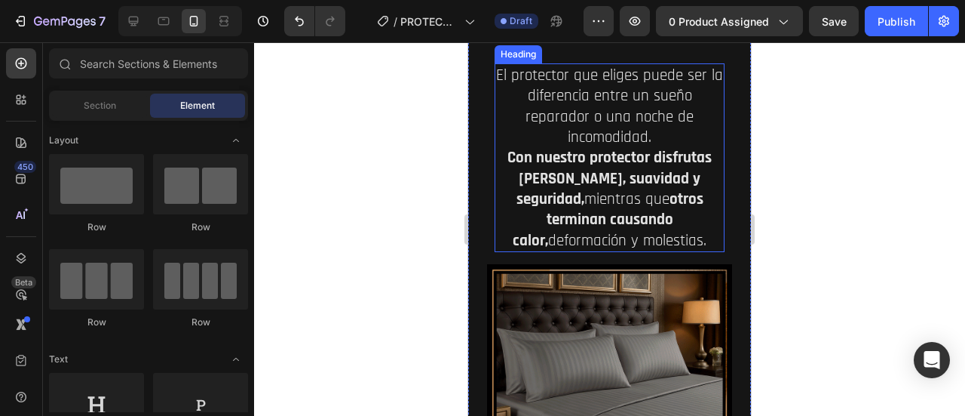
click at [682, 241] on p "El protector que eliges puede ser la diferencia entre un sueño reparador o una …" at bounding box center [609, 158] width 227 height 186
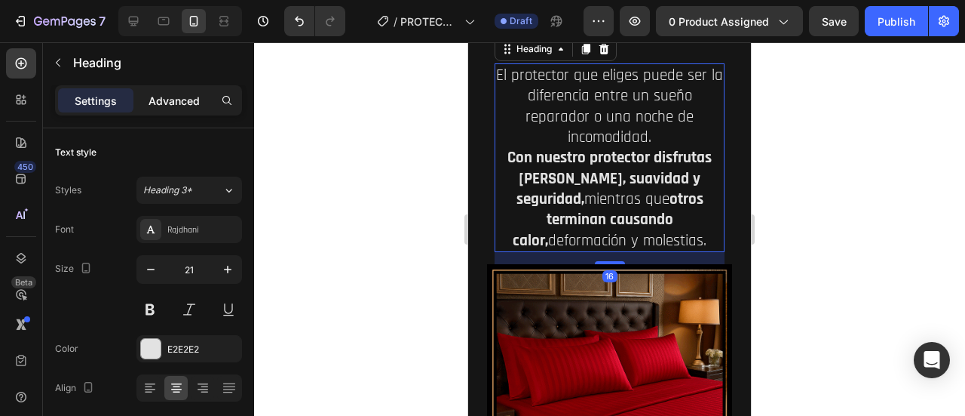
click at [176, 105] on p "Advanced" at bounding box center [174, 101] width 51 height 16
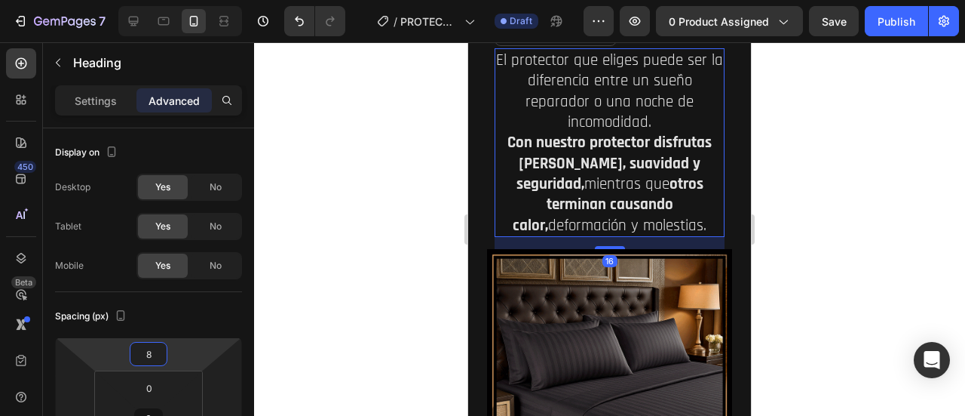
type input "6"
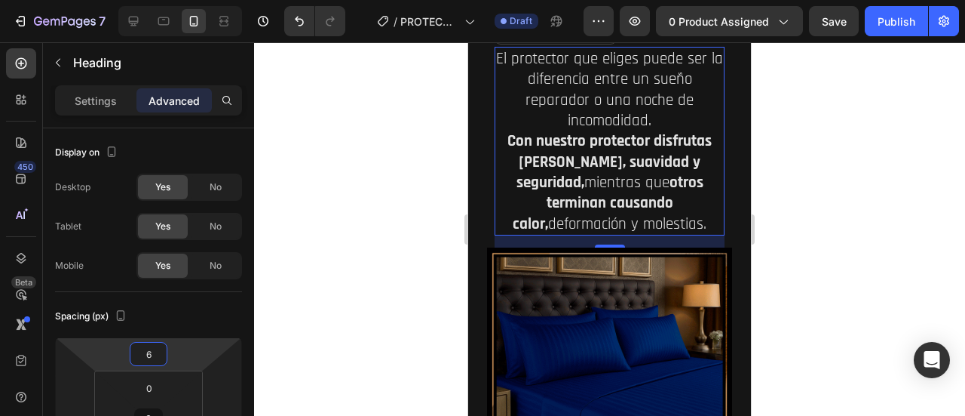
drag, startPoint x: 179, startPoint y: 348, endPoint x: 176, endPoint y: 356, distance: 9.1
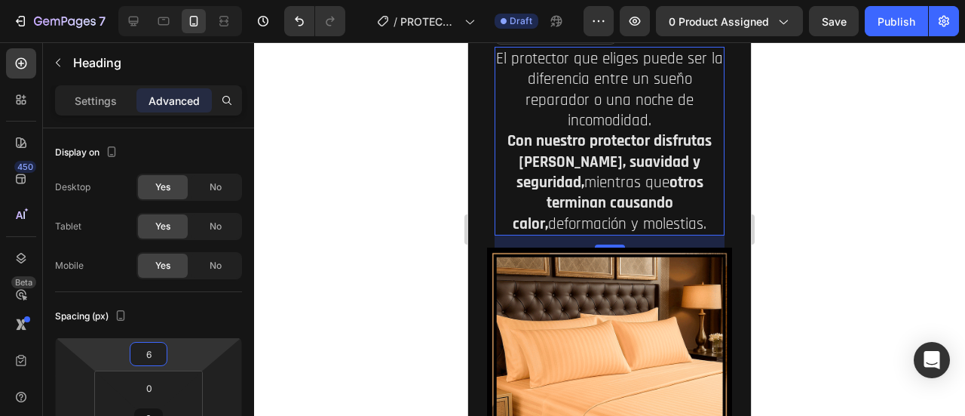
click at [176, 0] on html "7 Version history / PROTECTORES Draft Preview 0 product assigned Save Publish 4…" at bounding box center [482, 0] width 965 height 0
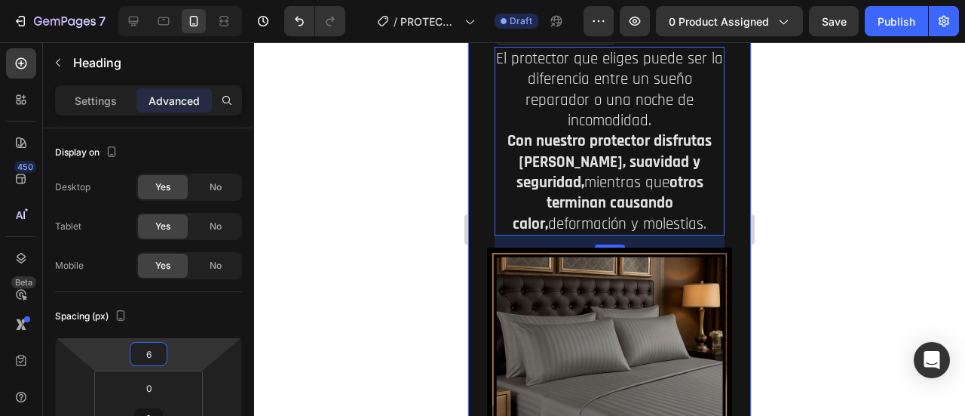
click at [805, 219] on div at bounding box center [609, 228] width 711 height 373
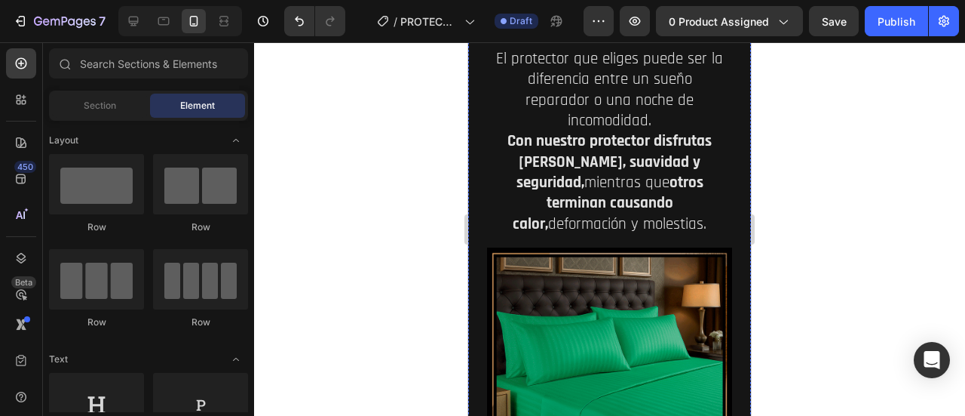
click at [602, 30] on img at bounding box center [609, -1] width 245 height 61
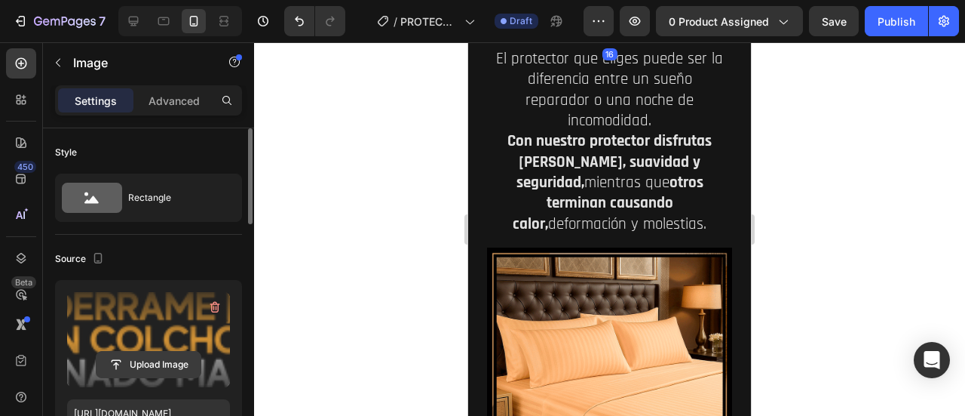
click at [143, 358] on input "file" at bounding box center [149, 364] width 104 height 26
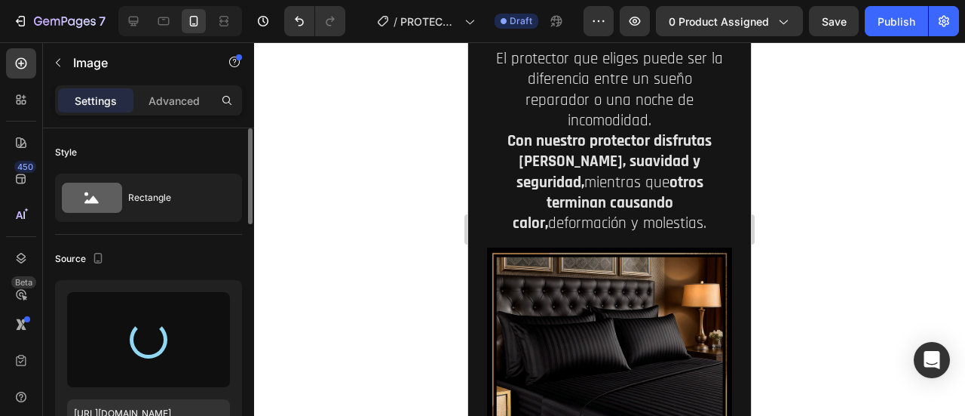
type input "[URL][DOMAIN_NAME]"
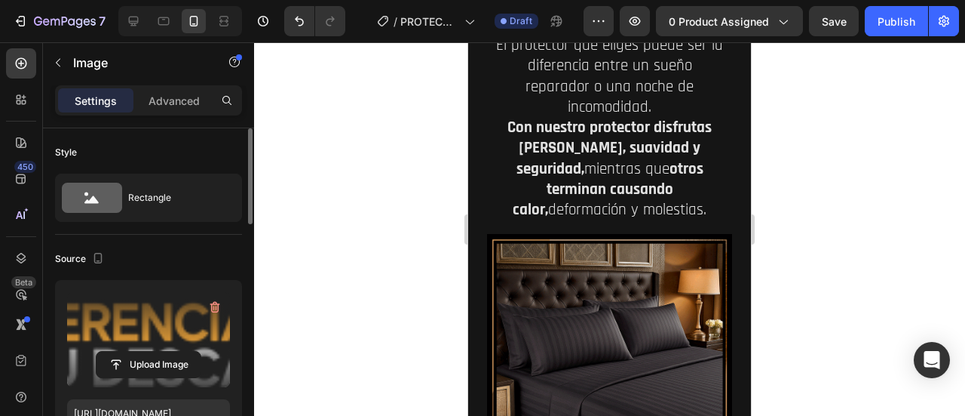
click at [807, 214] on div at bounding box center [609, 228] width 711 height 373
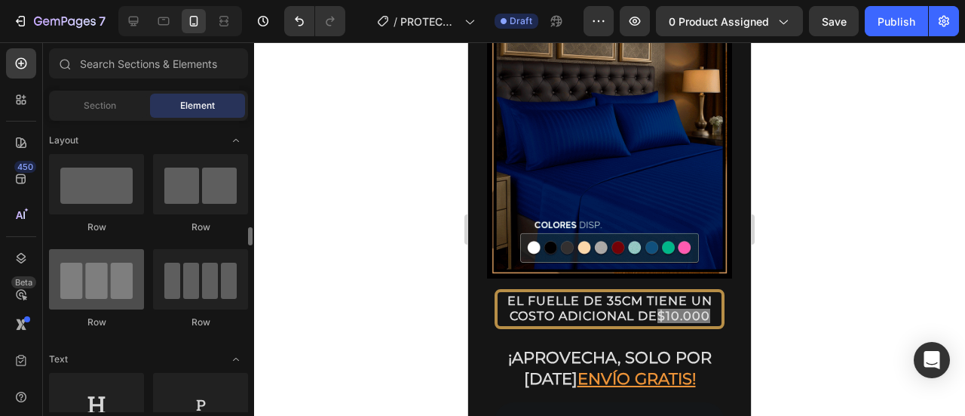
scroll to position [251, 0]
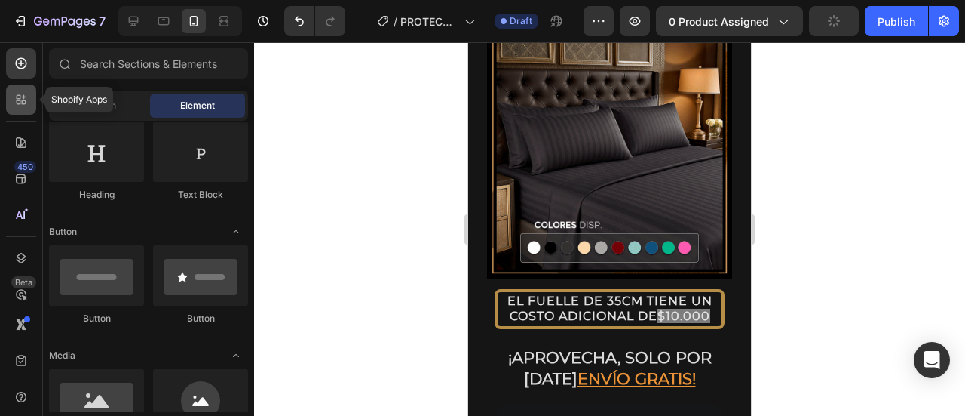
click at [21, 97] on icon at bounding box center [21, 99] width 15 height 15
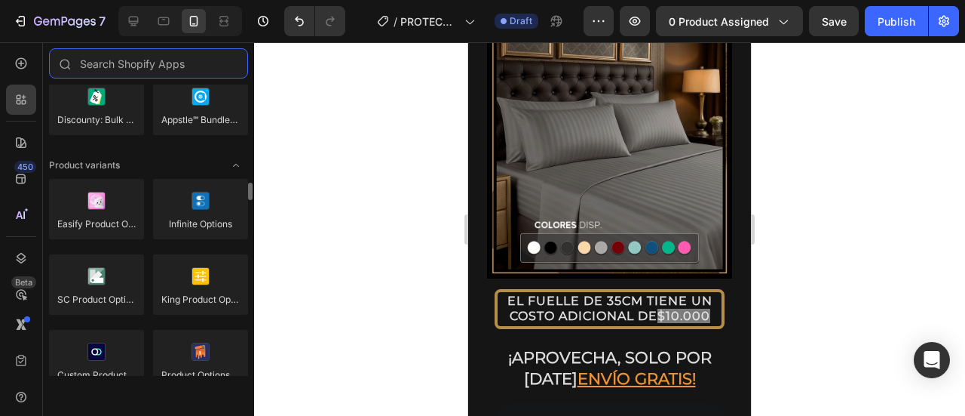
scroll to position [1759, 0]
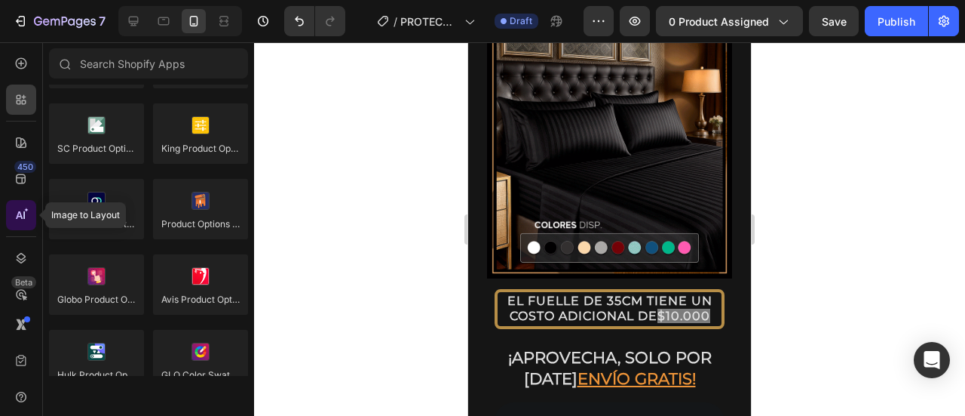
click at [24, 217] on icon at bounding box center [24, 215] width 2 height 8
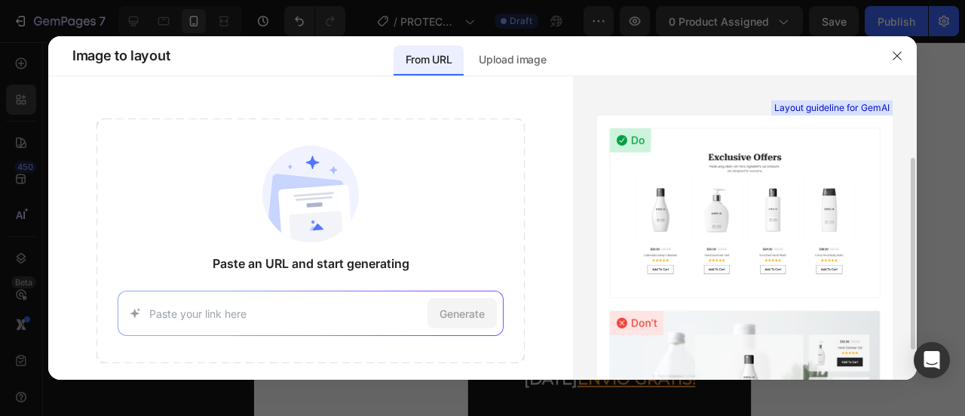
scroll to position [176, 0]
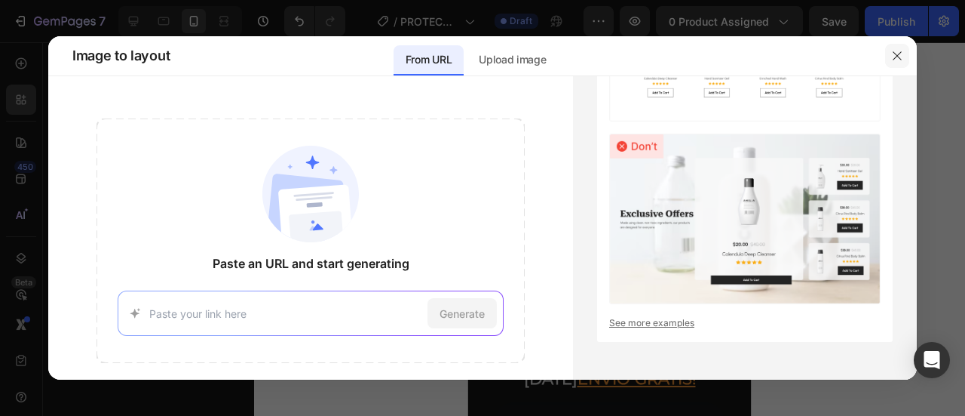
click at [891, 60] on icon "button" at bounding box center [897, 56] width 12 height 12
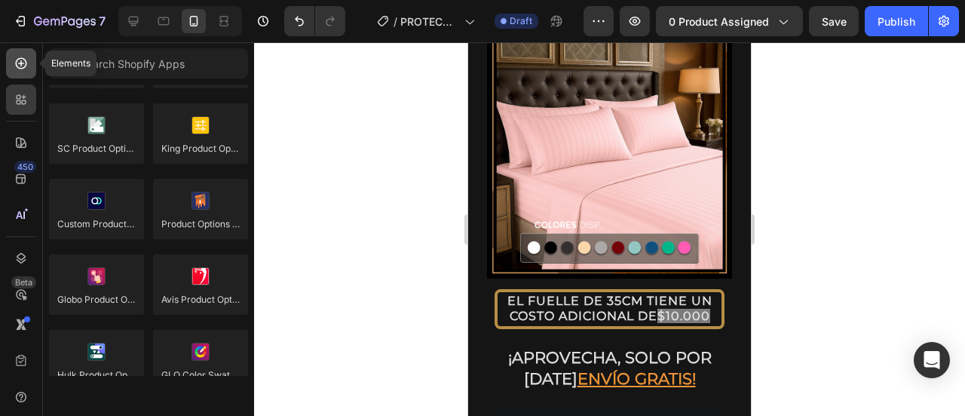
click at [23, 63] on icon at bounding box center [21, 63] width 6 height 6
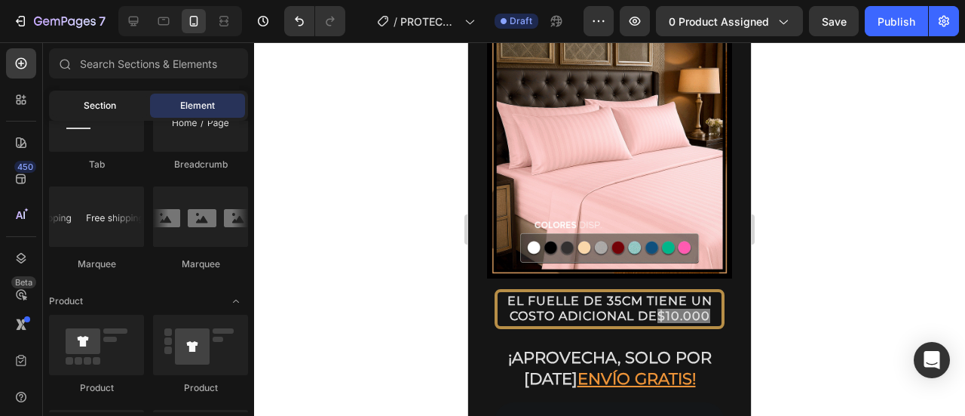
click at [97, 94] on div "Section" at bounding box center [99, 106] width 95 height 24
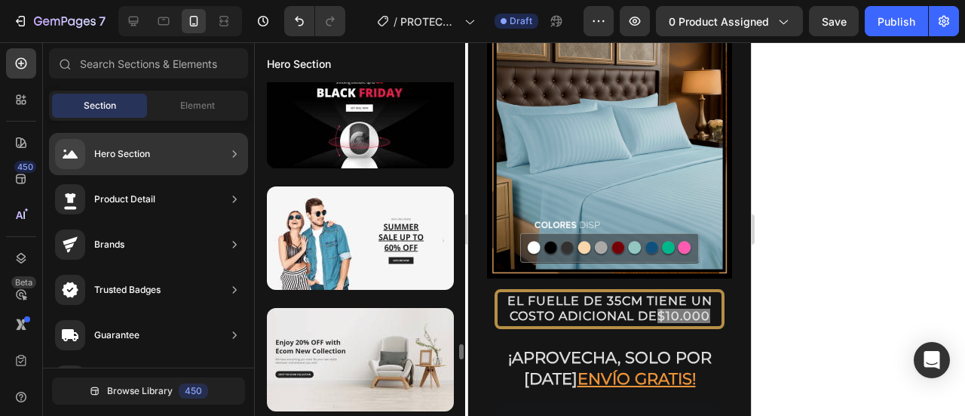
scroll to position [5930, 0]
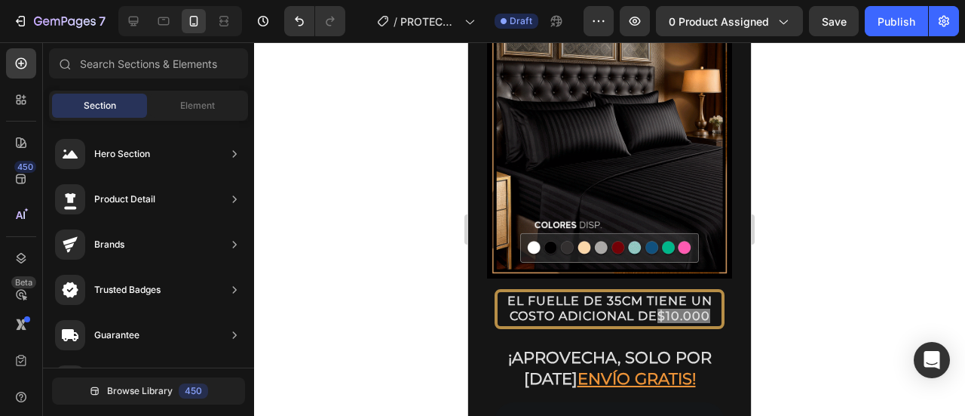
click at [852, 207] on div at bounding box center [609, 228] width 711 height 373
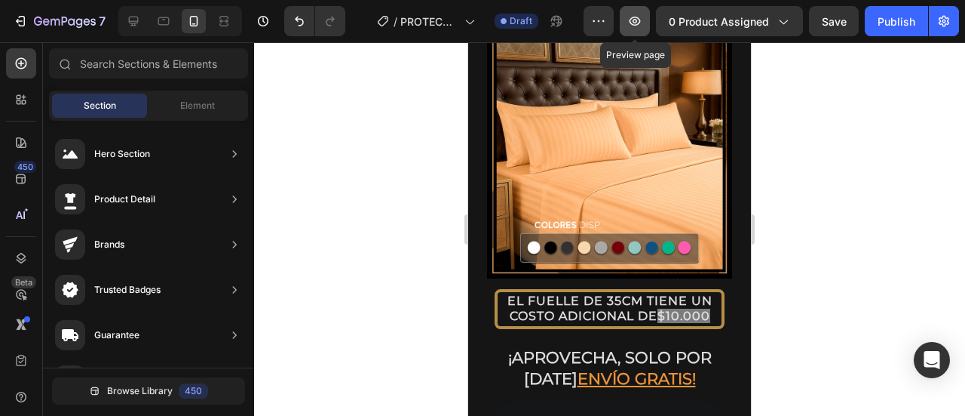
click at [643, 20] on icon "button" at bounding box center [634, 21] width 15 height 15
